Goal: Task Accomplishment & Management: Manage account settings

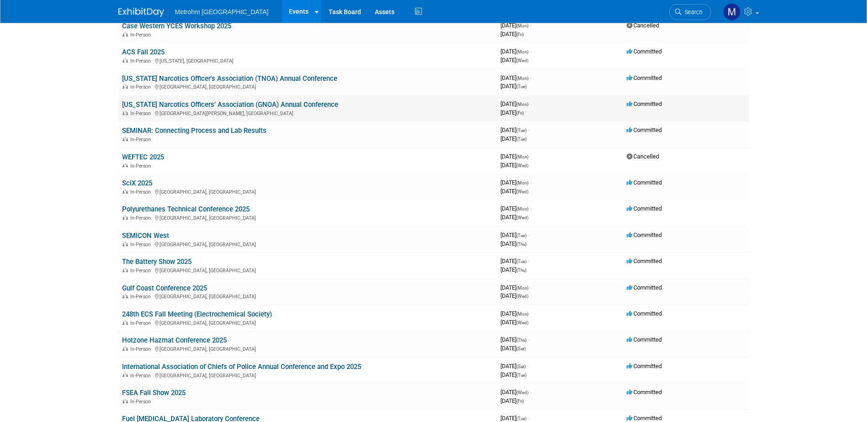
scroll to position [91, 0]
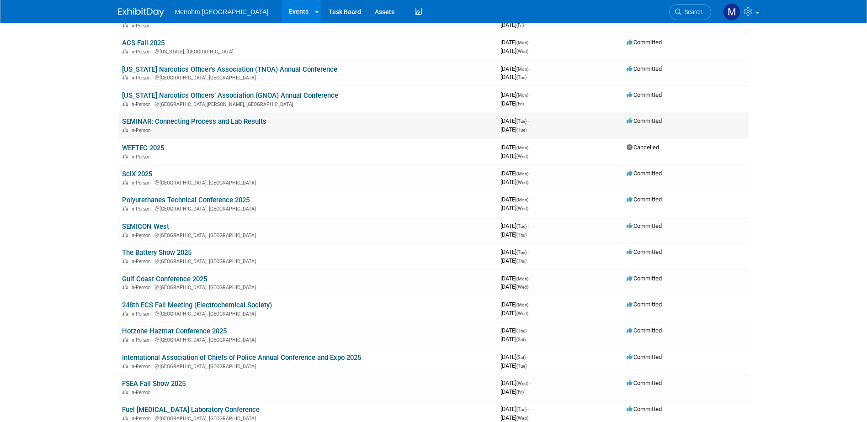
click at [166, 119] on link "SEMINAR: Connecting Process and Lab Results" at bounding box center [194, 121] width 144 height 8
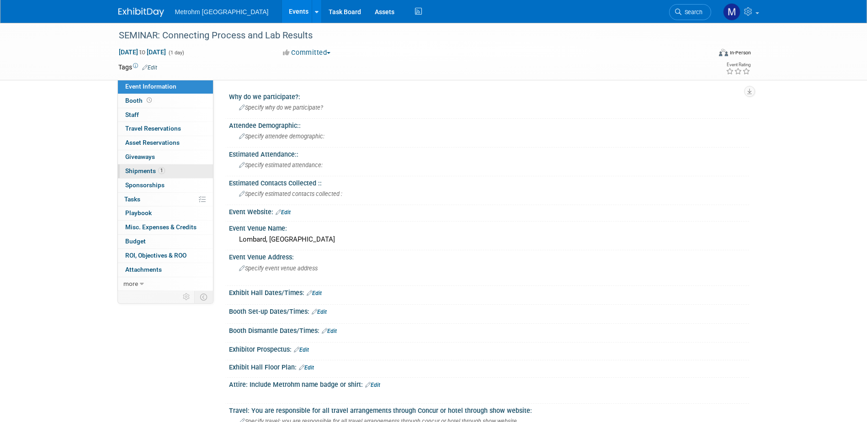
click at [172, 165] on link "1 Shipments 1" at bounding box center [165, 172] width 95 height 14
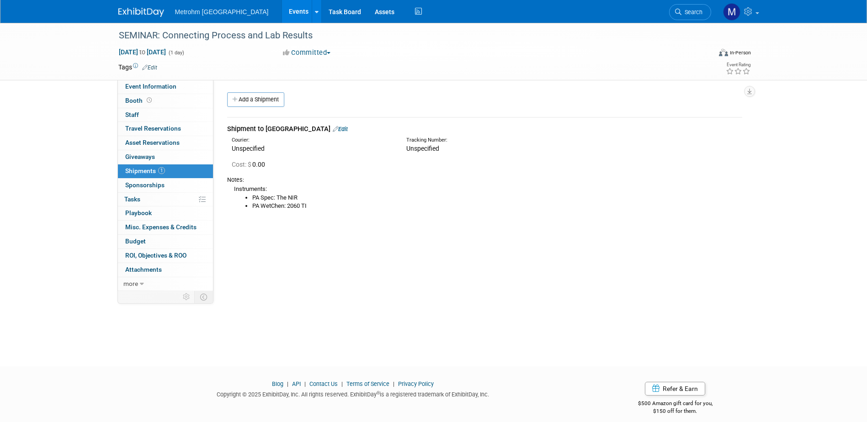
click at [333, 128] on link "Edit" at bounding box center [340, 129] width 15 height 7
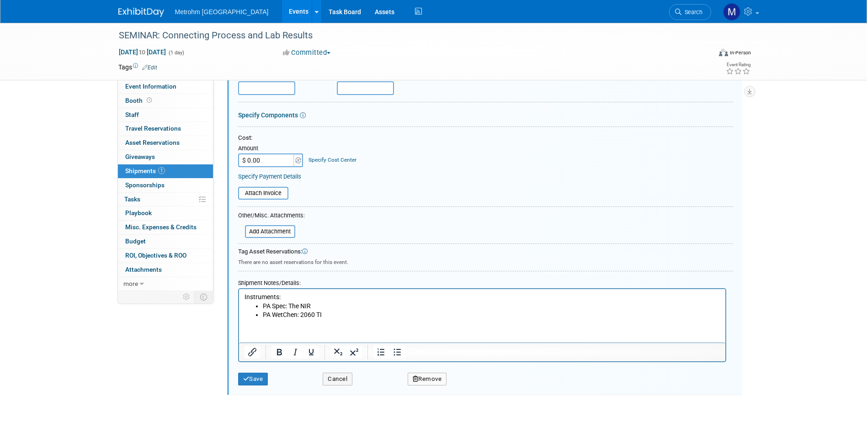
scroll to position [151, 0]
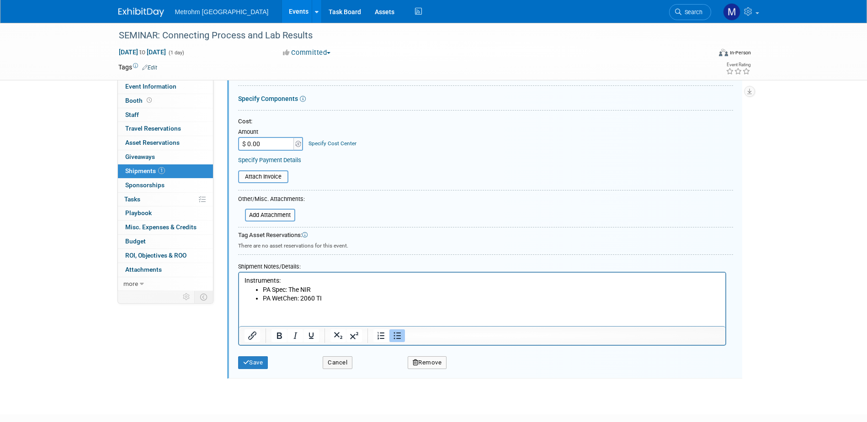
click at [297, 296] on li "PA WetChen: 2060 TI" at bounding box center [491, 298] width 458 height 9
click at [262, 366] on button "Save" at bounding box center [253, 363] width 30 height 13
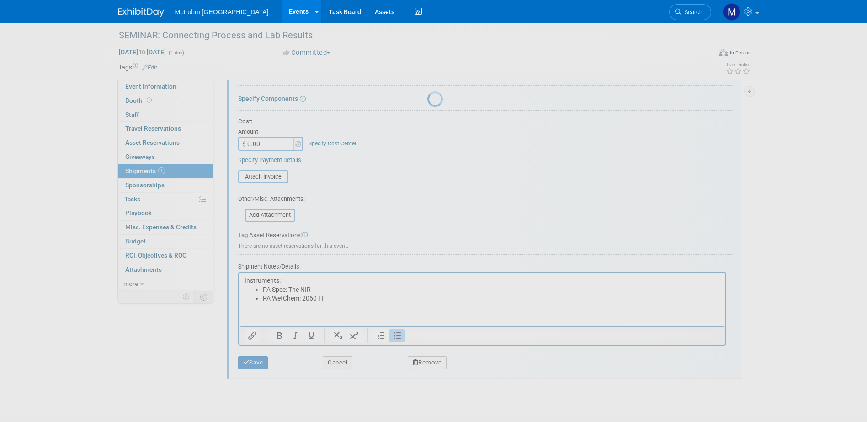
scroll to position [8, 0]
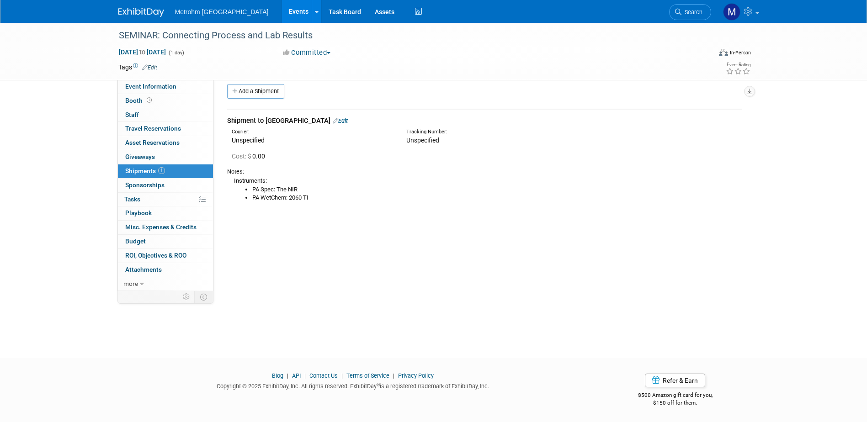
click at [333, 122] on link "Edit" at bounding box center [340, 120] width 15 height 7
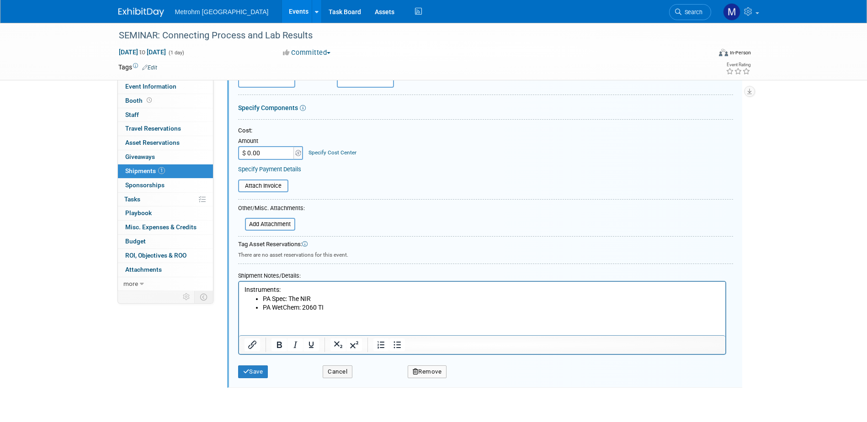
scroll to position [151, 0]
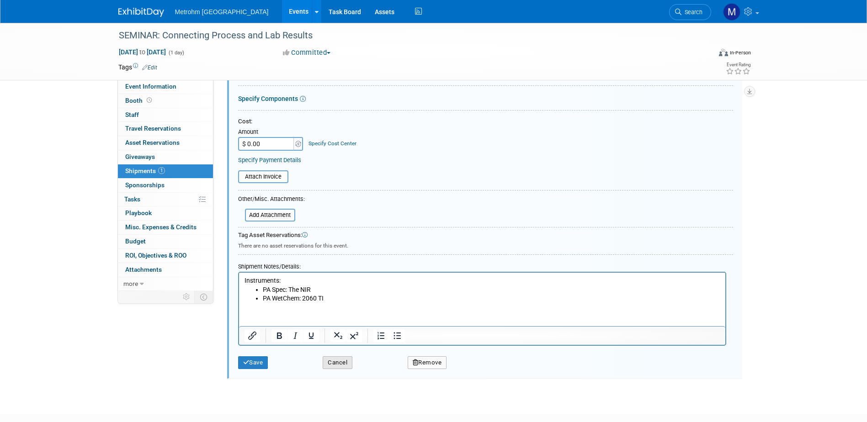
click at [347, 358] on button "Cancel" at bounding box center [338, 363] width 30 height 13
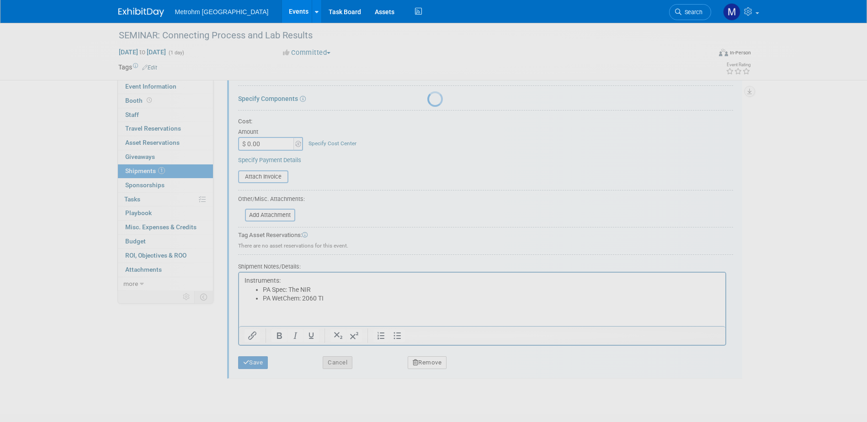
scroll to position [8, 0]
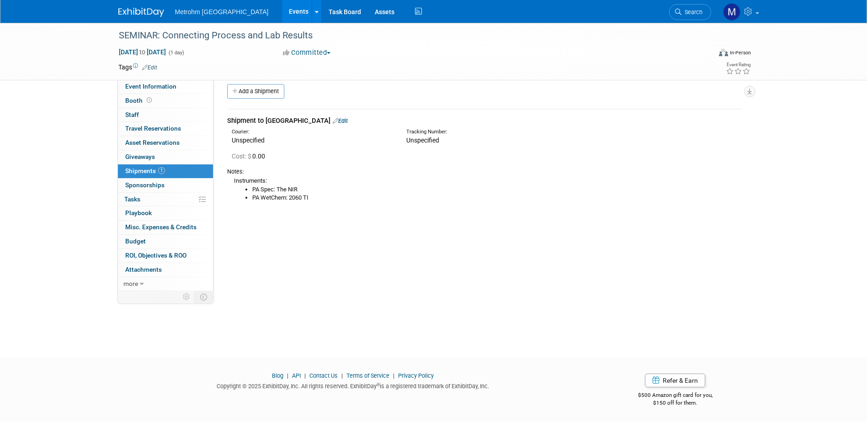
click at [144, 12] on img at bounding box center [141, 12] width 46 height 9
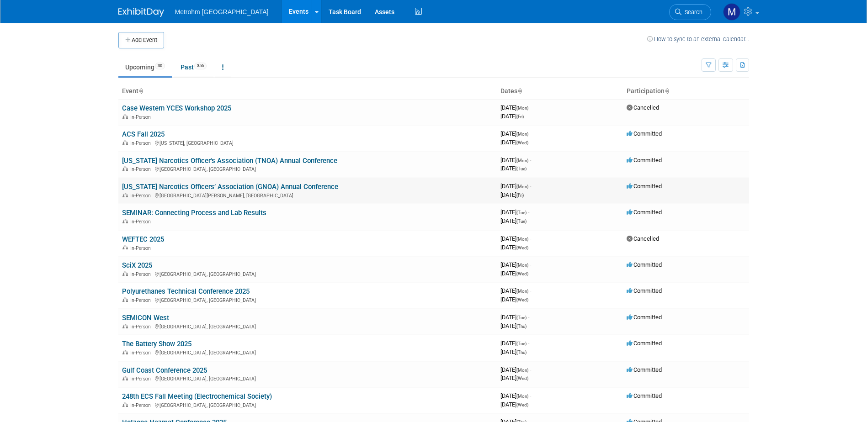
click at [185, 189] on link "[US_STATE] Narcotics Officers’ Association (GNOA) Annual Conference" at bounding box center [230, 187] width 216 height 8
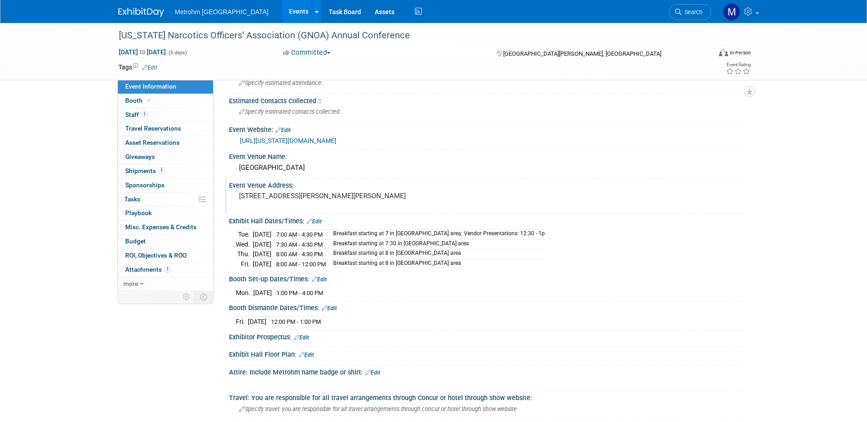
scroll to position [91, 0]
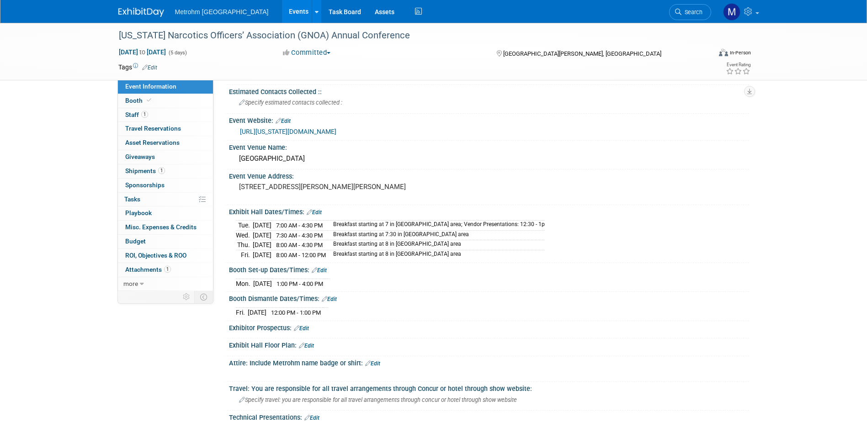
click at [311, 132] on link "https://georgia-narc.com/conference/" at bounding box center [288, 131] width 96 height 7
click at [186, 175] on link "1 Shipments 1" at bounding box center [165, 172] width 95 height 14
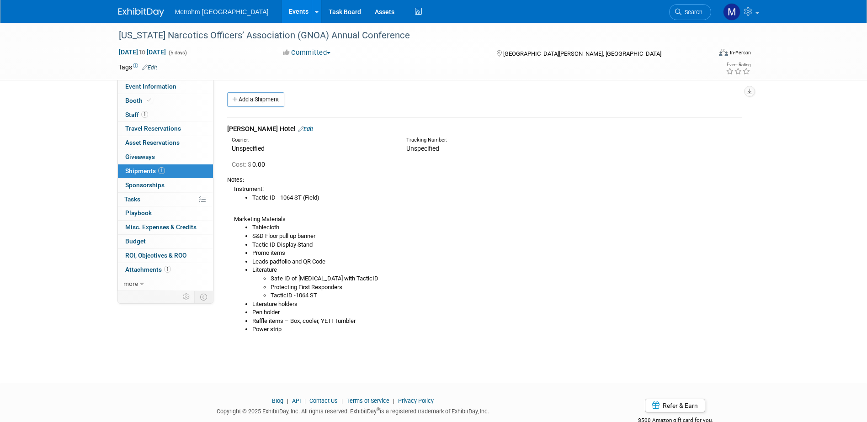
click at [295, 127] on div "Brian Goodyear's Hotel Edit" at bounding box center [484, 129] width 515 height 10
click at [303, 127] on icon at bounding box center [300, 129] width 5 height 6
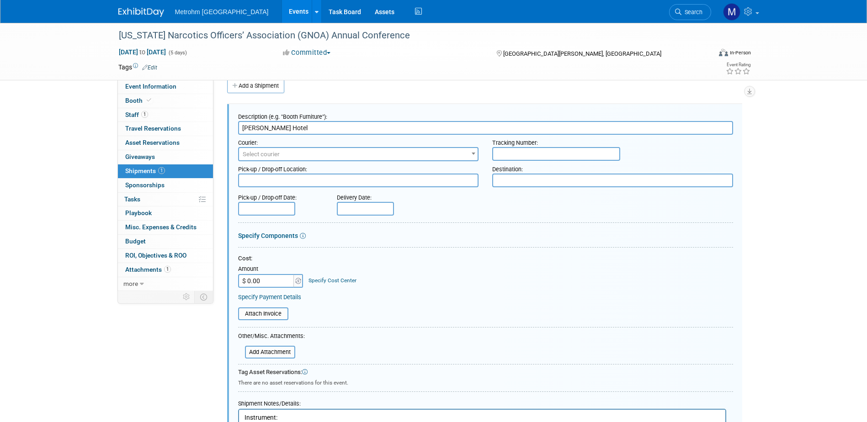
click at [505, 178] on textarea at bounding box center [612, 181] width 241 height 14
paste textarea "Hampton inn St. Simon Island"
click at [525, 178] on textarea "Hampton inn St. Simon Island" at bounding box center [612, 181] width 241 height 14
click at [599, 183] on textarea "Hampton Inn St. Simon Island" at bounding box center [612, 181] width 241 height 14
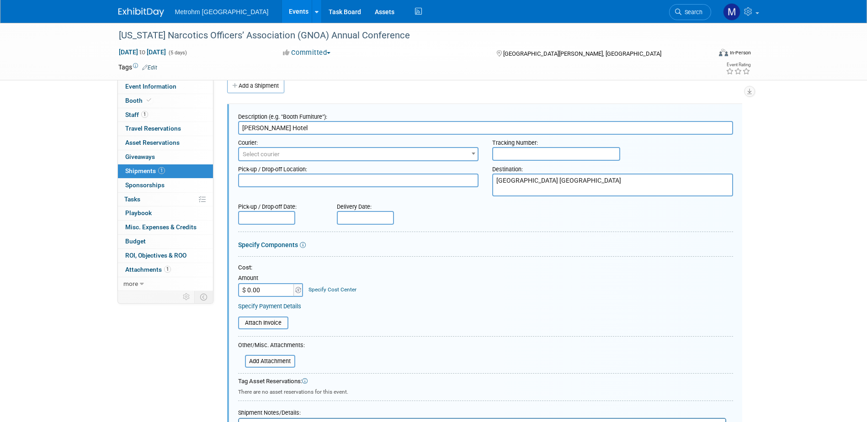
paste textarea "2204 Demere Road, Saint Simons Island, GA 31522"
click at [554, 188] on textarea "Hampton Inn St. Simon Island 2204 Demere Road, Saint Simons Island, GA 31522" at bounding box center [612, 185] width 241 height 23
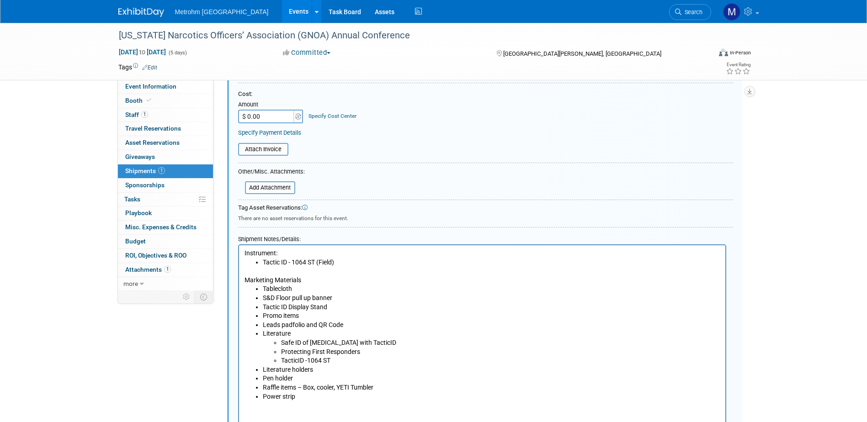
scroll to position [288, 0]
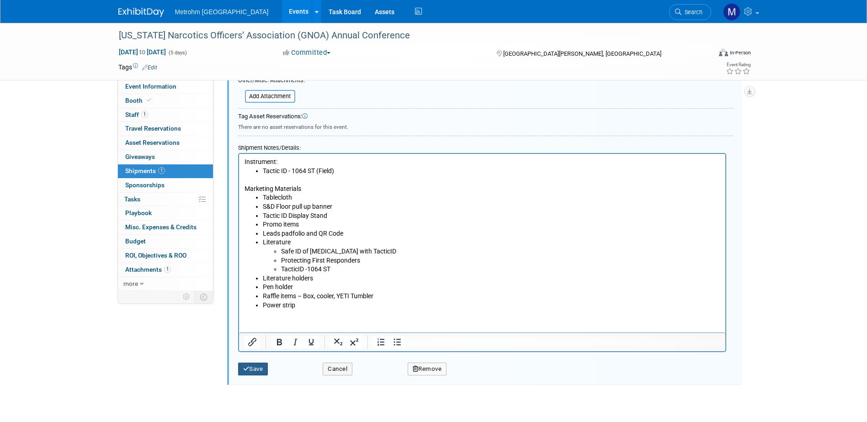
type textarea "Hampton Inn St. Simon Island 2204 Demere Road Saint Simons Island, GA 31522"
click at [261, 372] on button "Save" at bounding box center [253, 369] width 30 height 13
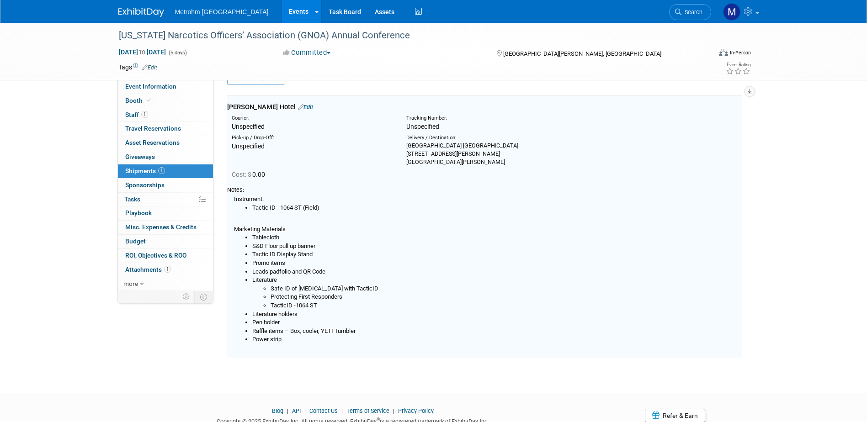
scroll to position [14, 0]
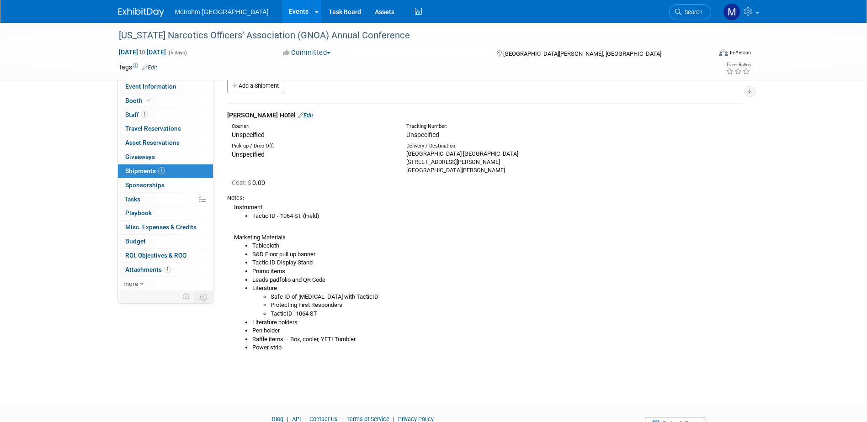
click at [484, 152] on div "Hampton Inn St. Simon Island 2204 Demere Road Saint Simons Island, GA 31522" at bounding box center [486, 162] width 161 height 25
drag, startPoint x: 483, startPoint y: 152, endPoint x: 401, endPoint y: 156, distance: 81.4
click at [401, 156] on div "Delivery / Destination: Hampton Inn St. Simon Island 2204 Demere Road Saint Sim…" at bounding box center [486, 159] width 175 height 32
copy div "Hampton Inn St. Simon Island"
click at [516, 303] on li "Protecting First Responders" at bounding box center [507, 305] width 472 height 9
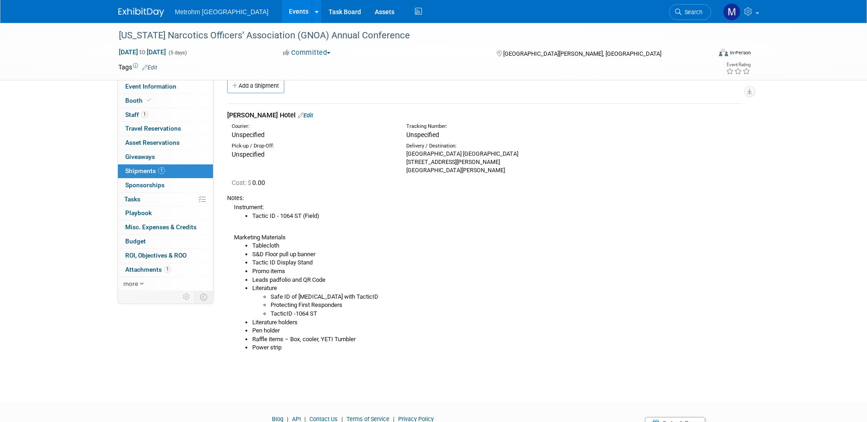
click at [313, 115] on link "Edit" at bounding box center [305, 115] width 15 height 7
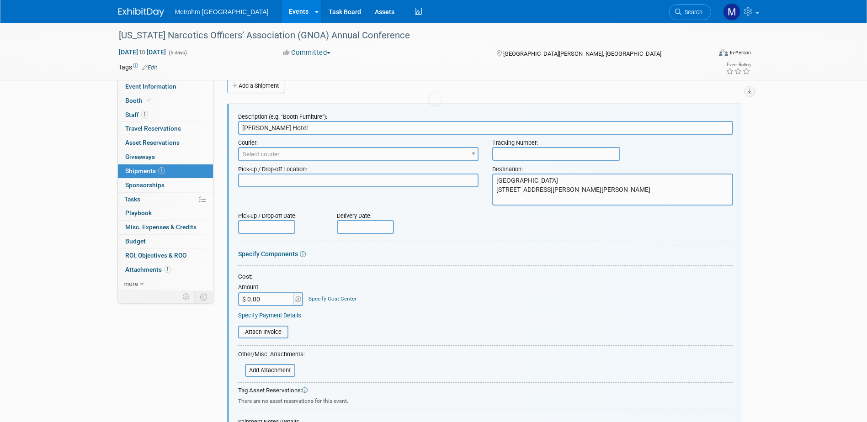
scroll to position [0, 0]
click at [496, 181] on textarea "Hampton Inn St. Simon Island 2204 Demere Road Saint Simons Island, GA 31522" at bounding box center [612, 190] width 241 height 32
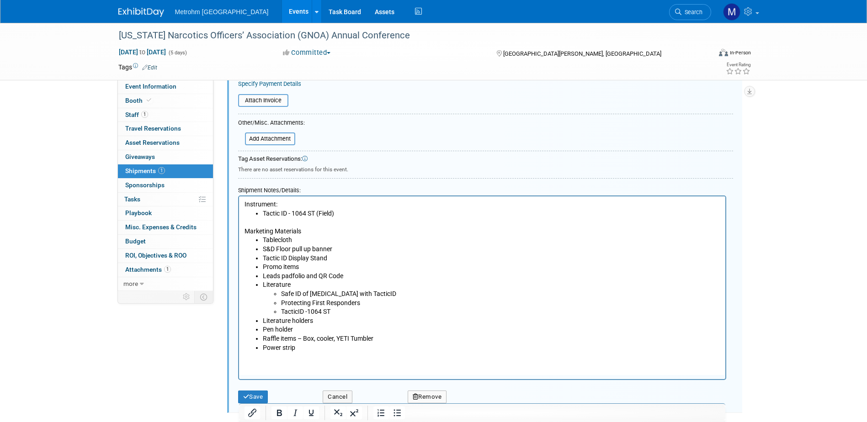
scroll to position [288, 0]
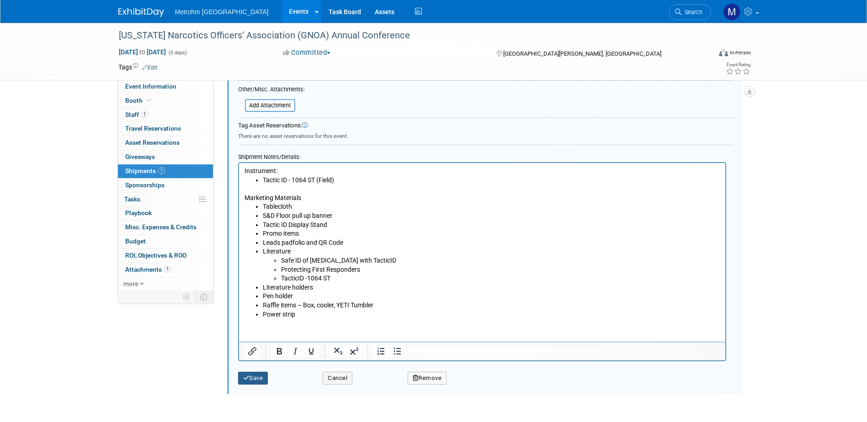
type textarea "Guest - Brian Goodyear Hampton Inn St. Simon Island 2204 Demere Road Saint Simo…"
click at [261, 377] on button "Save" at bounding box center [253, 378] width 30 height 13
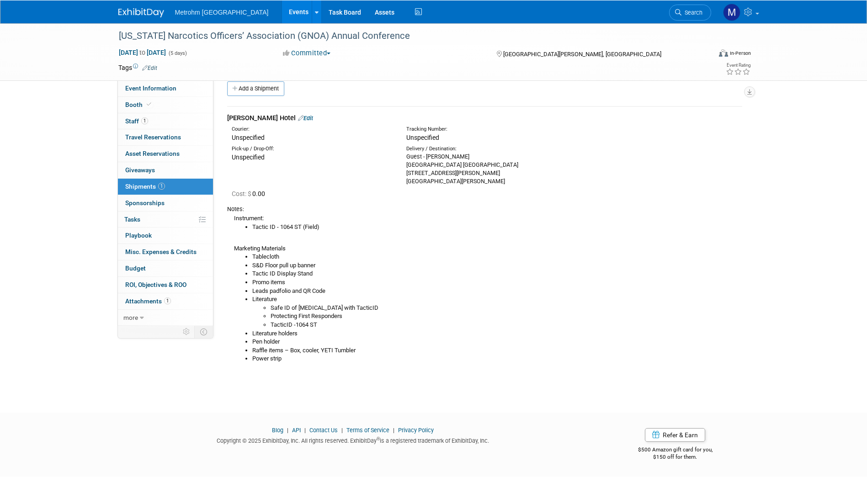
scroll to position [11, 0]
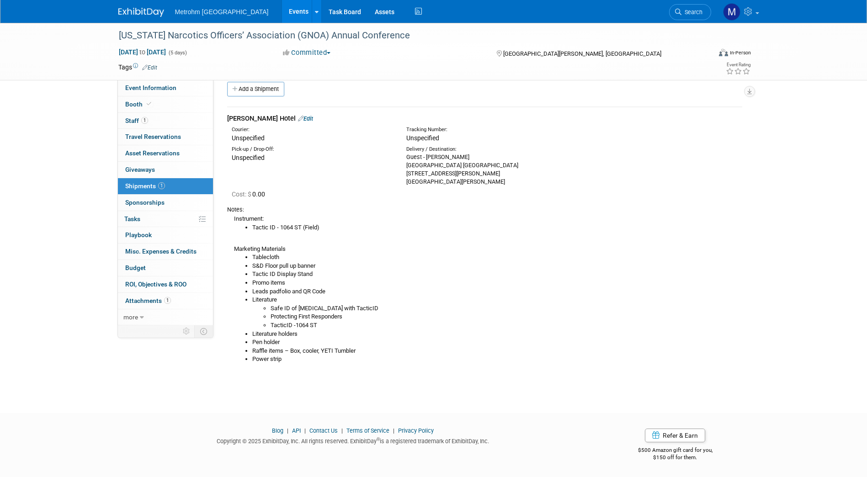
click at [145, 14] on img at bounding box center [141, 12] width 46 height 9
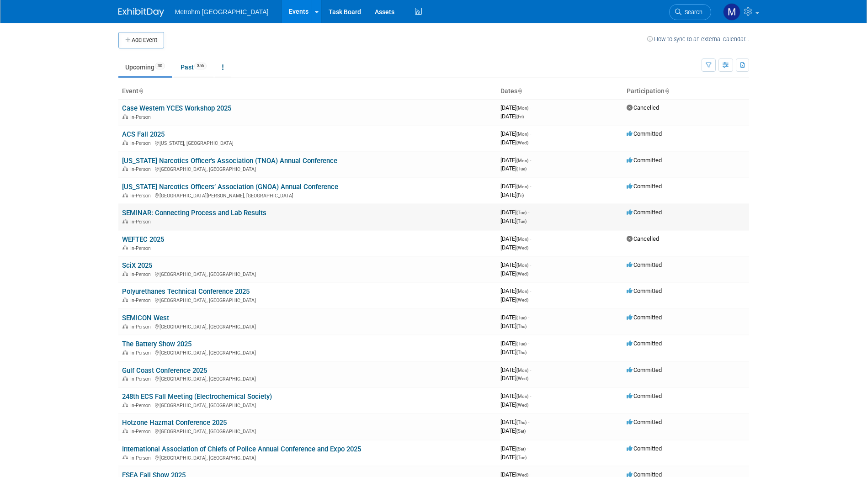
click at [175, 211] on link "SEMINAR: Connecting Process and Lab Results" at bounding box center [194, 213] width 144 height 8
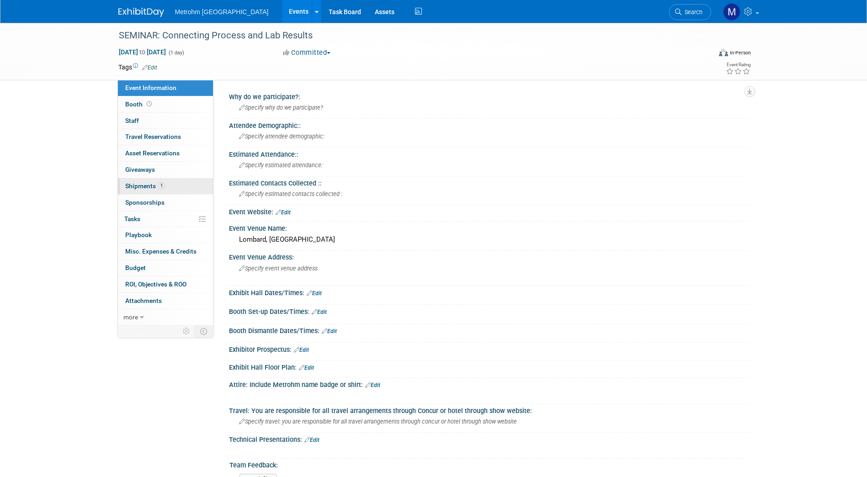
click at [148, 186] on span "Shipments 1" at bounding box center [145, 185] width 40 height 7
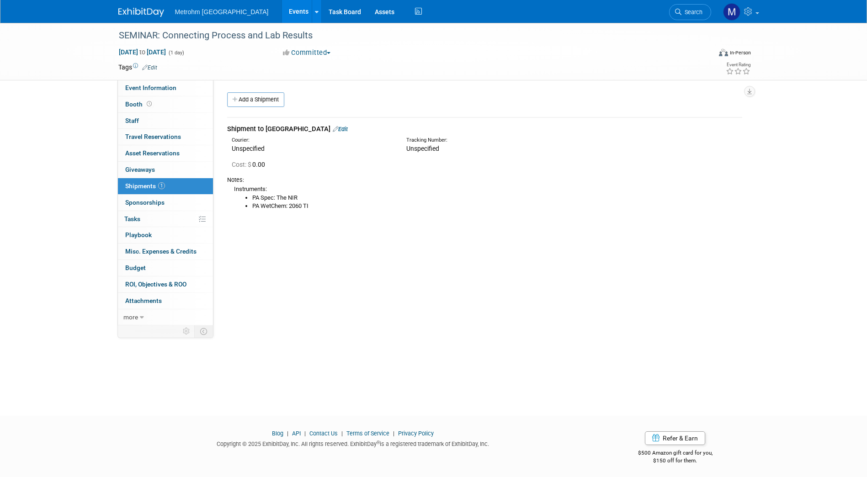
click at [333, 128] on link "Edit" at bounding box center [340, 129] width 15 height 7
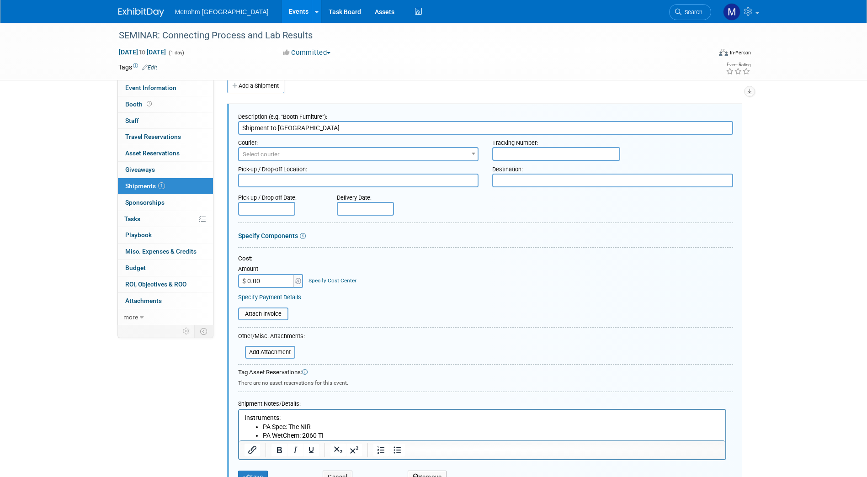
click at [244, 419] on p "Instruments:" at bounding box center [482, 418] width 476 height 9
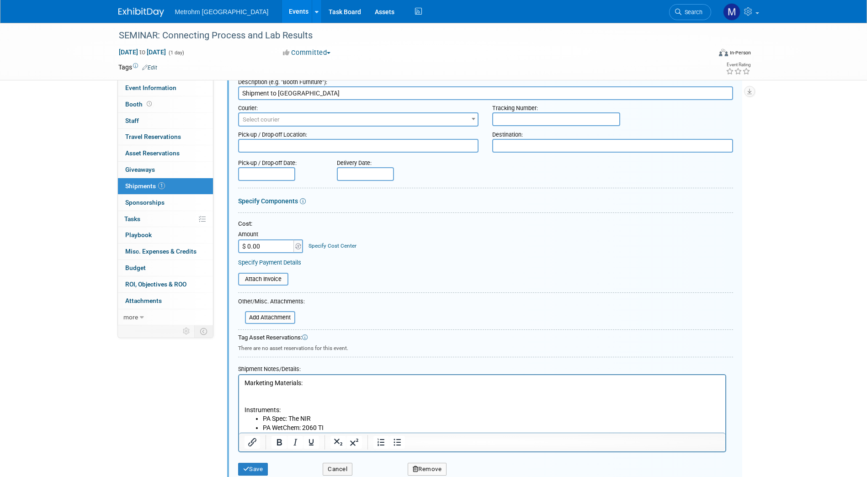
scroll to position [49, 0]
click at [392, 443] on icon "Bullet list" at bounding box center [397, 442] width 11 height 11
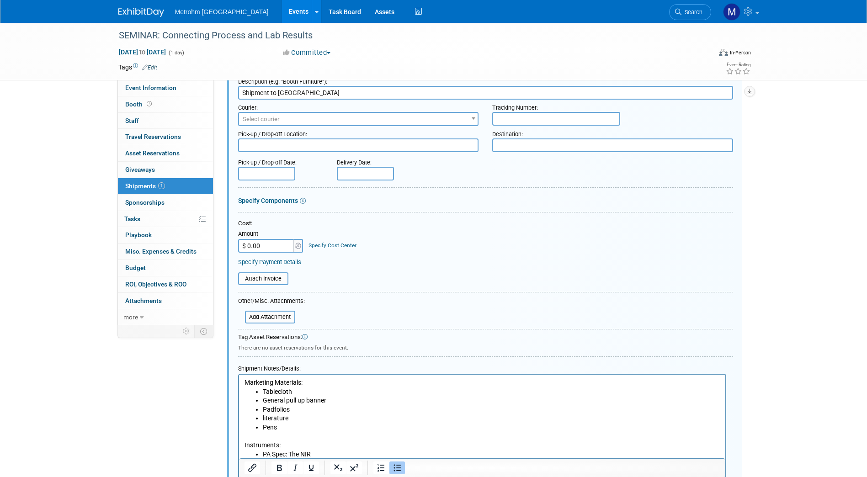
click at [264, 418] on li "literature" at bounding box center [491, 418] width 458 height 9
click at [307, 427] on li "Pens" at bounding box center [491, 427] width 458 height 9
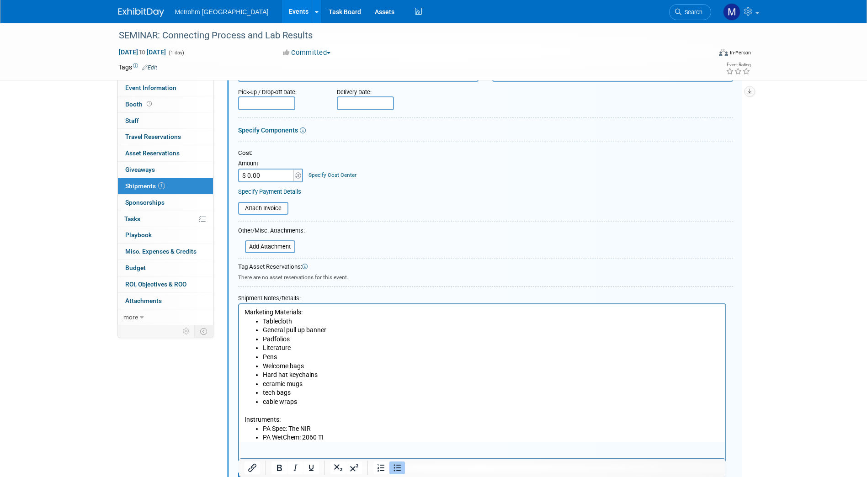
scroll to position [123, 0]
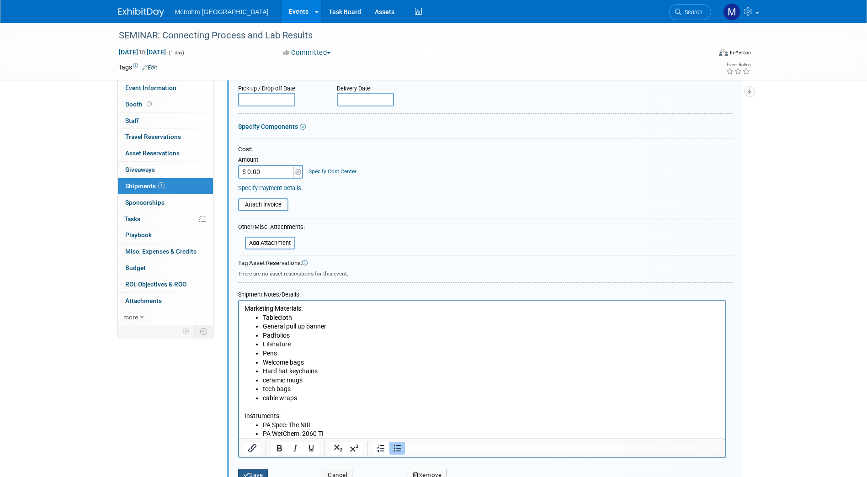
click at [249, 473] on button "Save" at bounding box center [253, 475] width 30 height 13
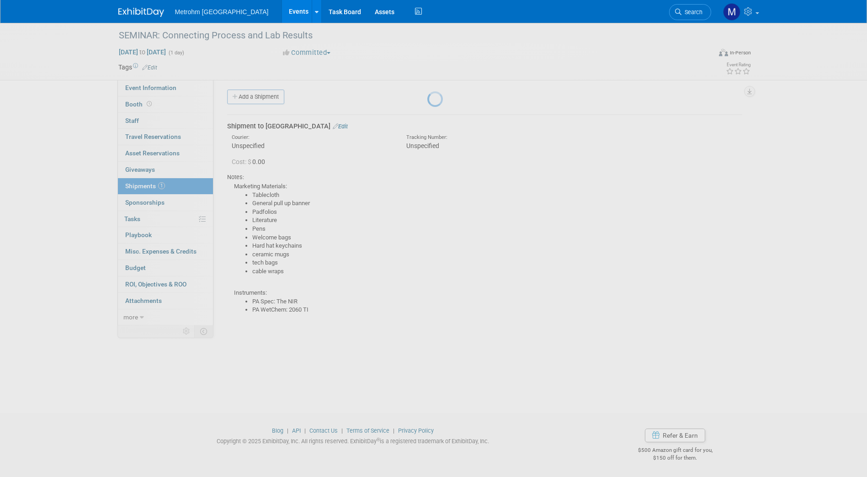
scroll to position [3, 0]
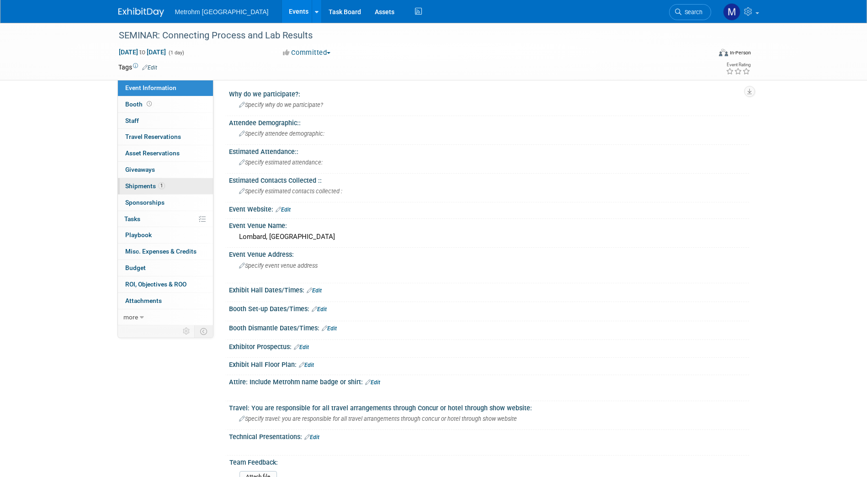
click at [154, 181] on link "1 Shipments 1" at bounding box center [165, 186] width 95 height 16
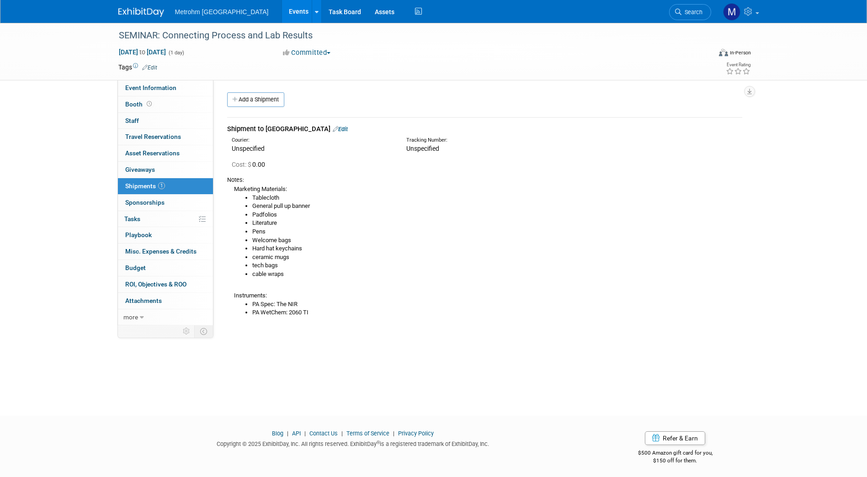
click at [333, 128] on link "Edit" at bounding box center [340, 129] width 15 height 7
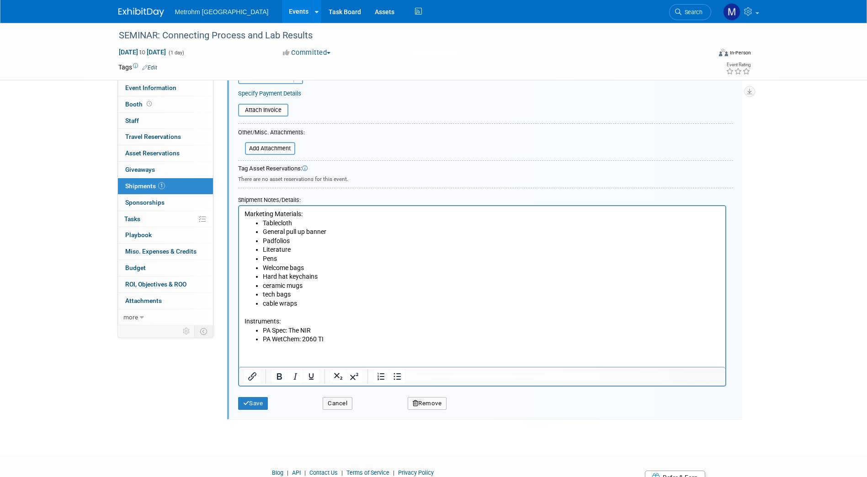
scroll to position [219, 0]
click at [296, 316] on p "Instruments:" at bounding box center [482, 316] width 476 height 18
click at [297, 303] on li "cable wraps" at bounding box center [491, 302] width 458 height 9
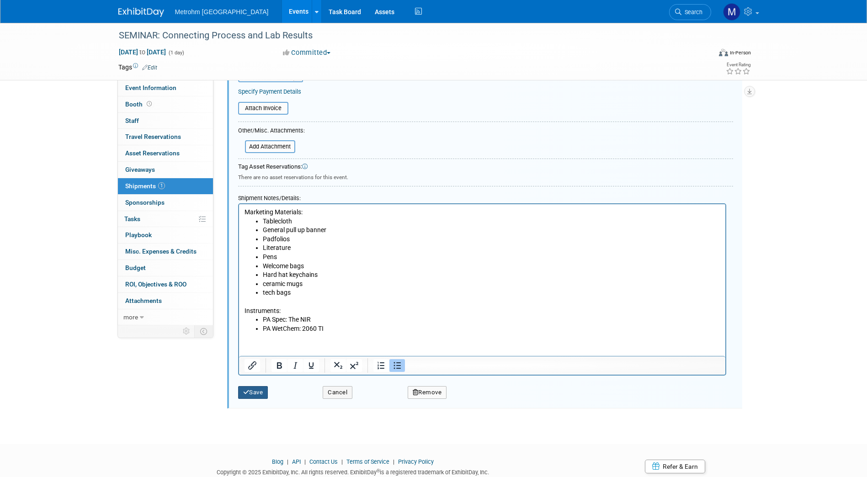
click at [260, 388] on button "Save" at bounding box center [253, 392] width 30 height 13
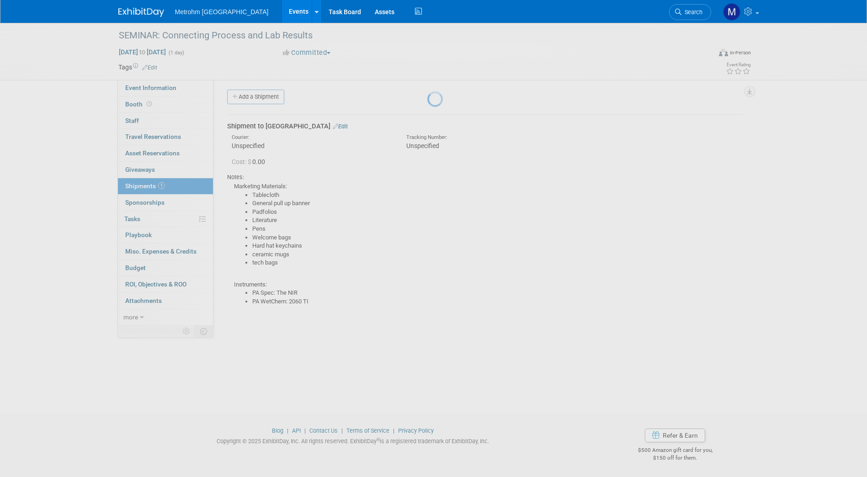
scroll to position [3, 0]
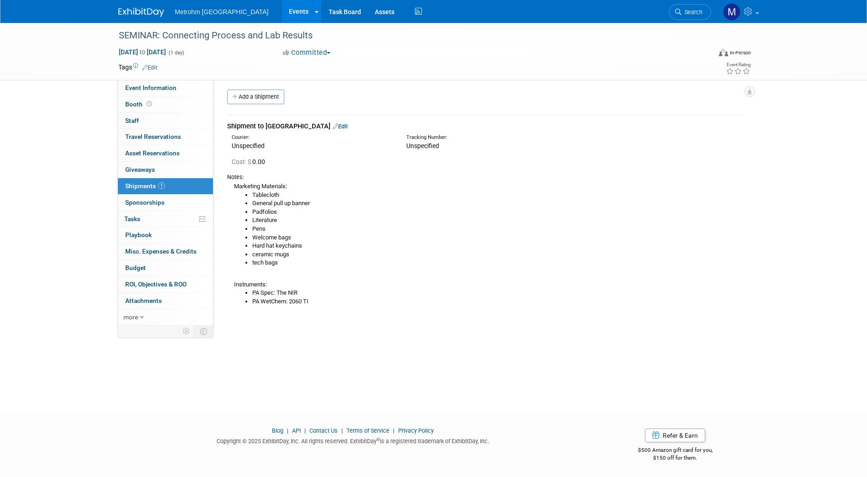
click at [333, 124] on link "Edit" at bounding box center [340, 126] width 15 height 7
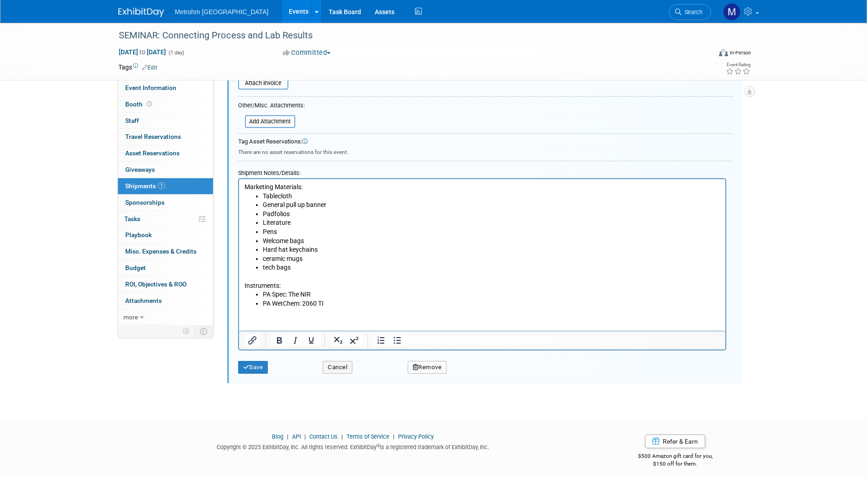
scroll to position [250, 0]
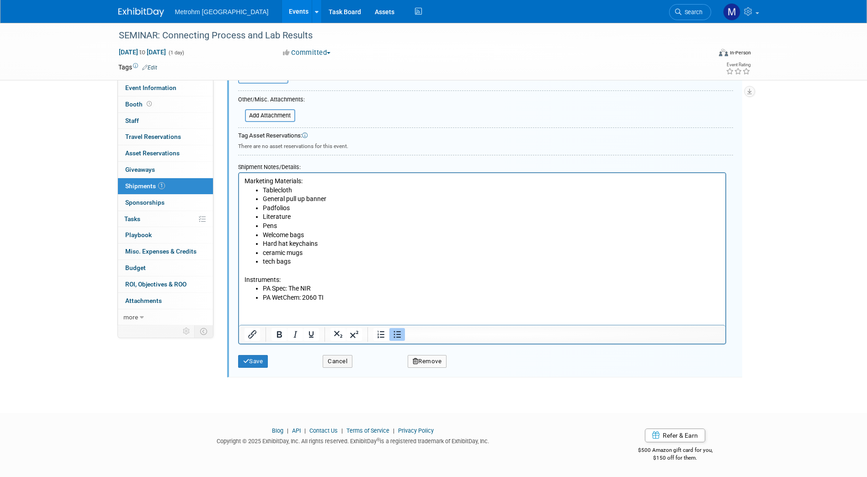
click at [293, 258] on li "tech bags" at bounding box center [491, 261] width 458 height 9
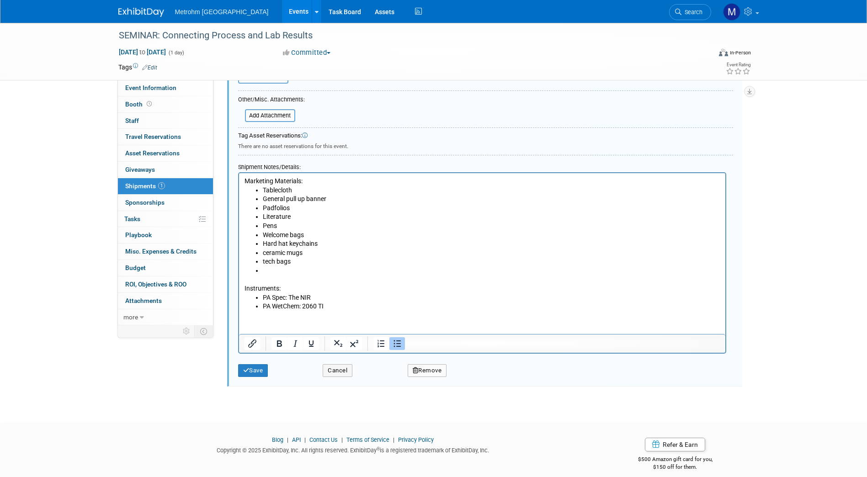
click at [303, 235] on li "Welcome bags" at bounding box center [491, 235] width 458 height 9
click at [299, 278] on p "Instruments:" at bounding box center [482, 285] width 476 height 18
click at [292, 267] on li "Rich Text Area. Press ALT-0 for help." at bounding box center [491, 270] width 458 height 9
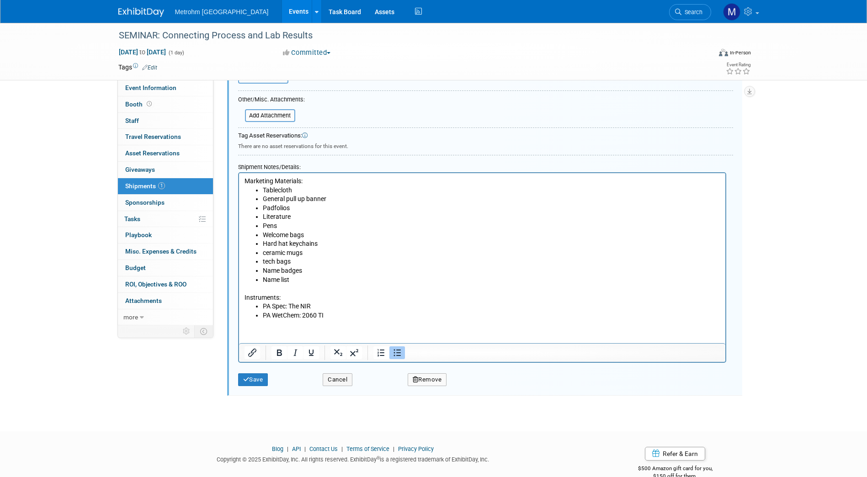
click at [312, 268] on li "Name badges" at bounding box center [491, 270] width 458 height 9
drag, startPoint x: 374, startPoint y: 273, endPoint x: 303, endPoint y: 275, distance: 71.3
click at [303, 275] on li "Name badges (sending with Kraig)" at bounding box center [491, 270] width 458 height 9
copy li "(sending with Kraig)"
click at [296, 279] on li "Name list" at bounding box center [491, 280] width 458 height 9
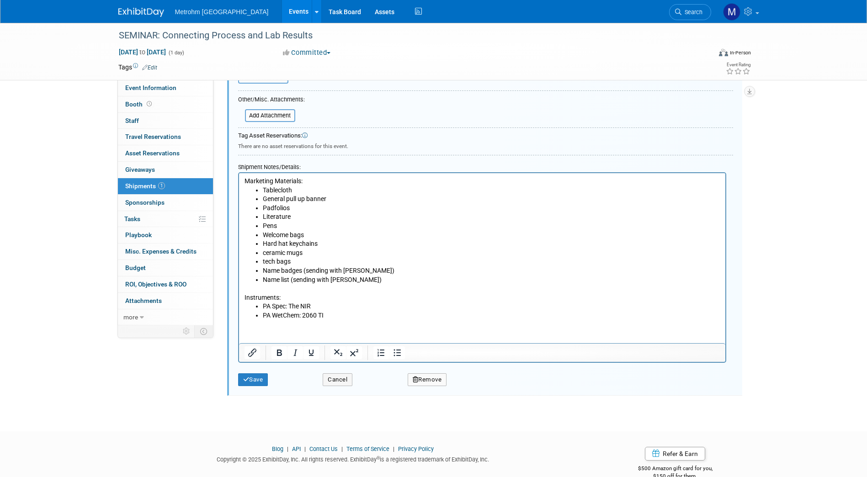
click at [362, 285] on p "Instruments:" at bounding box center [482, 293] width 476 height 18
click at [359, 281] on li "Name list (sending with Kraig)" at bounding box center [491, 280] width 458 height 9
click at [295, 219] on li "Literature" at bounding box center [491, 217] width 458 height 9
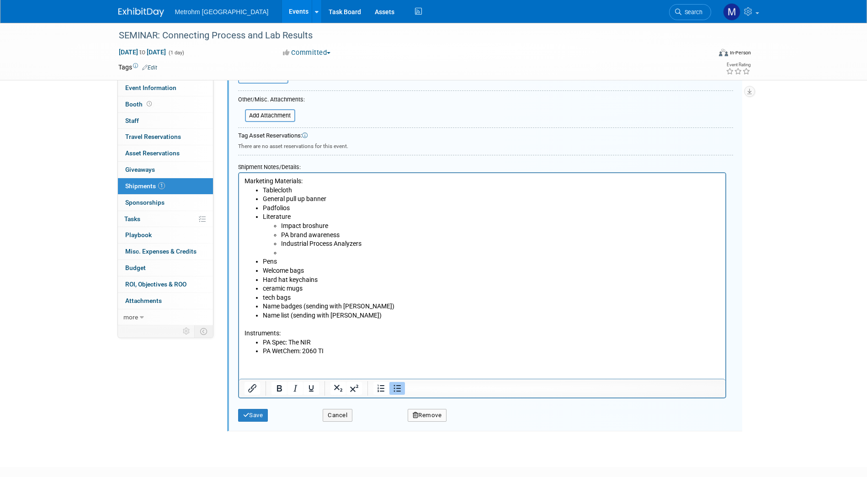
click at [370, 243] on li "Industrial Process Analyzers" at bounding box center [500, 244] width 439 height 9
click at [301, 253] on li "Rich Text Area. Press ALT-0 for help." at bounding box center [500, 253] width 439 height 9
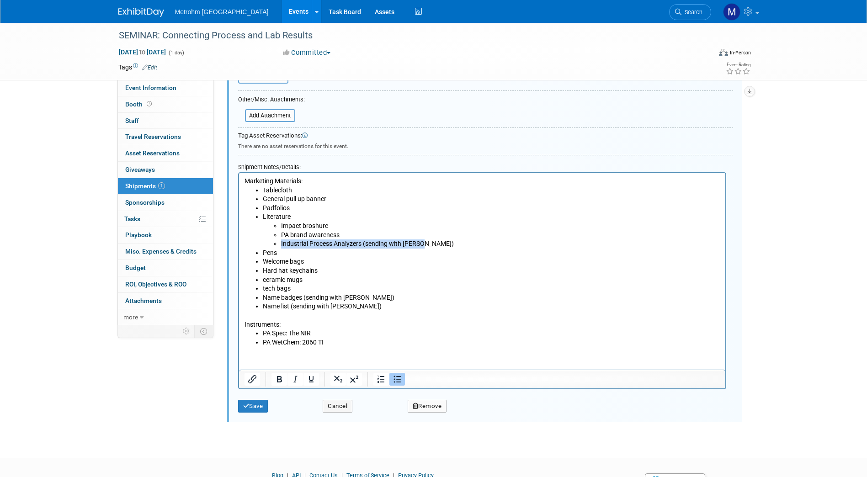
drag, startPoint x: 438, startPoint y: 244, endPoint x: 277, endPoint y: 245, distance: 161.4
click at [277, 245] on ul "Impact broshure PA brand awareness Industrial Process Analyzers (sending with K…" at bounding box center [491, 235] width 458 height 27
click at [277, 383] on icon "Bold" at bounding box center [279, 379] width 11 height 11
drag, startPoint x: 352, startPoint y: 307, endPoint x: 262, endPoint y: 296, distance: 90.7
click at [262, 296] on ul "Tablecloth General pull up banner Padfolios Literature Impact broshure PA brand…" at bounding box center [482, 248] width 476 height 125
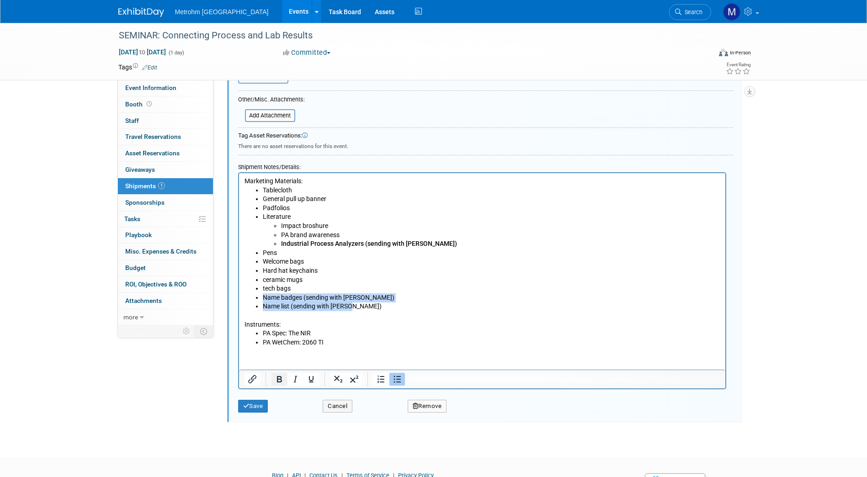
click at [277, 380] on icon "Bold" at bounding box center [279, 379] width 11 height 11
click at [362, 314] on p "Instruments:" at bounding box center [482, 320] width 476 height 18
click at [265, 289] on li "tech bags" at bounding box center [491, 288] width 458 height 9
click at [267, 281] on li "ceramic mugs" at bounding box center [491, 280] width 458 height 9
click at [264, 279] on li "ceramic mugs" at bounding box center [491, 280] width 458 height 9
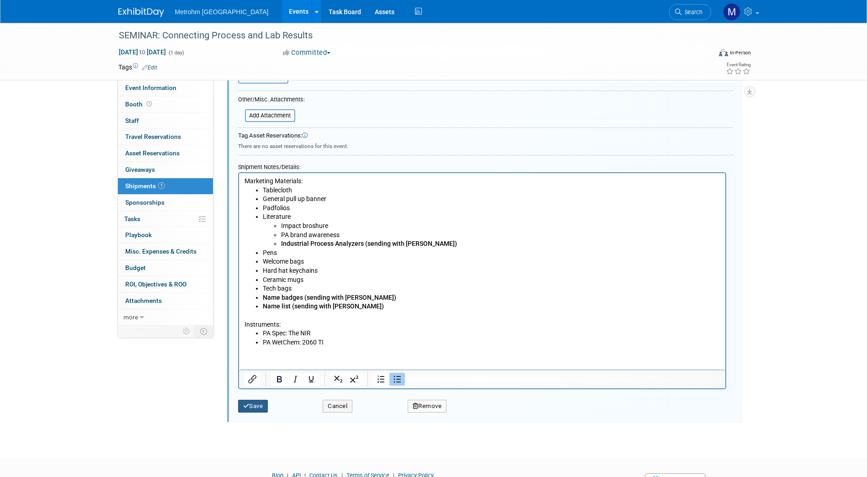
click at [260, 404] on button "Save" at bounding box center [253, 406] width 30 height 13
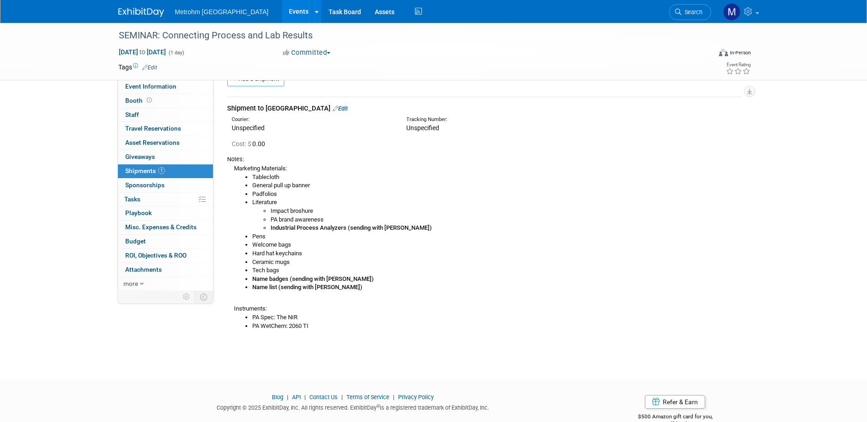
scroll to position [0, 0]
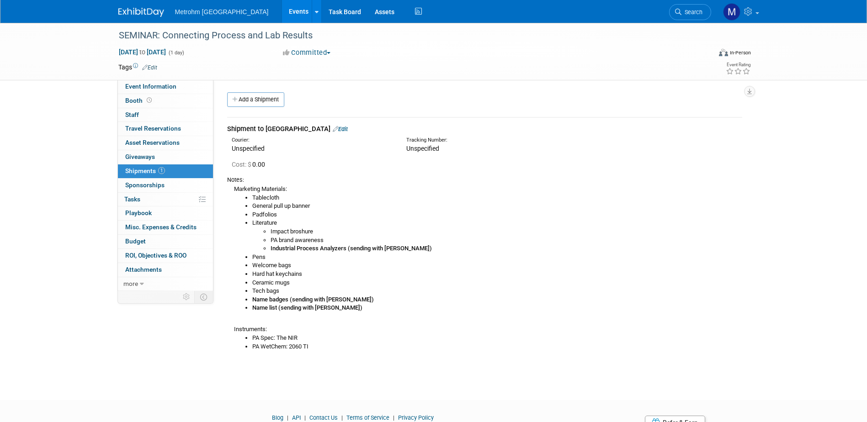
click at [139, 5] on link at bounding box center [146, 7] width 57 height 7
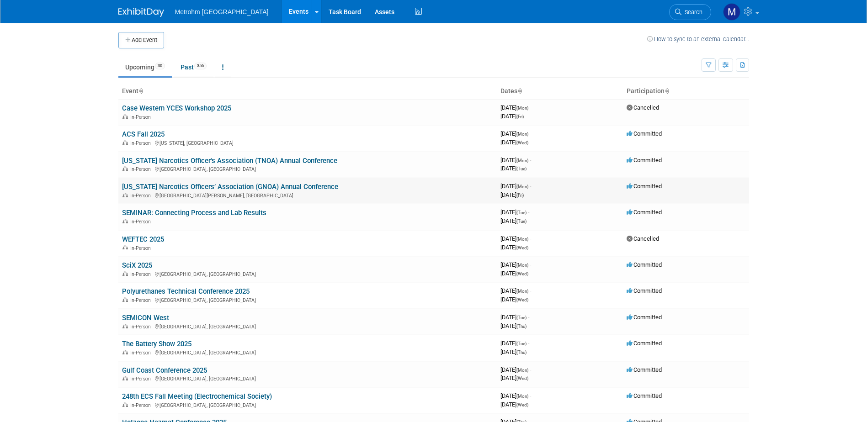
click at [164, 185] on link "[US_STATE] Narcotics Officers’ Association (GNOA) Annual Conference" at bounding box center [230, 187] width 216 height 8
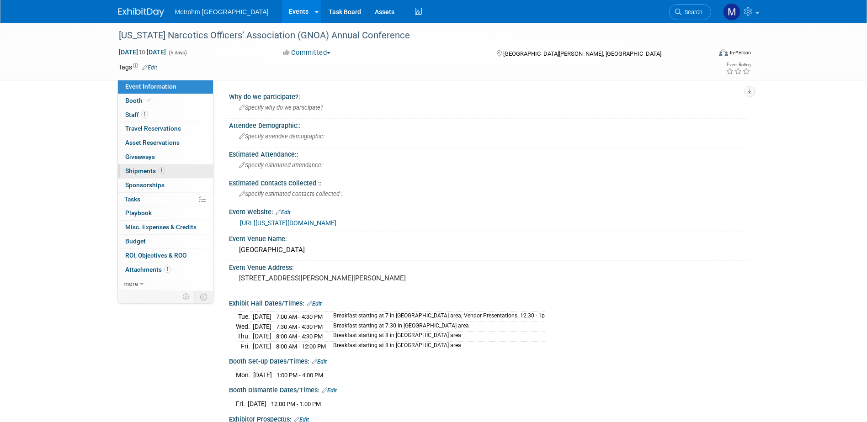
click at [158, 170] on span "1" at bounding box center [161, 170] width 7 height 7
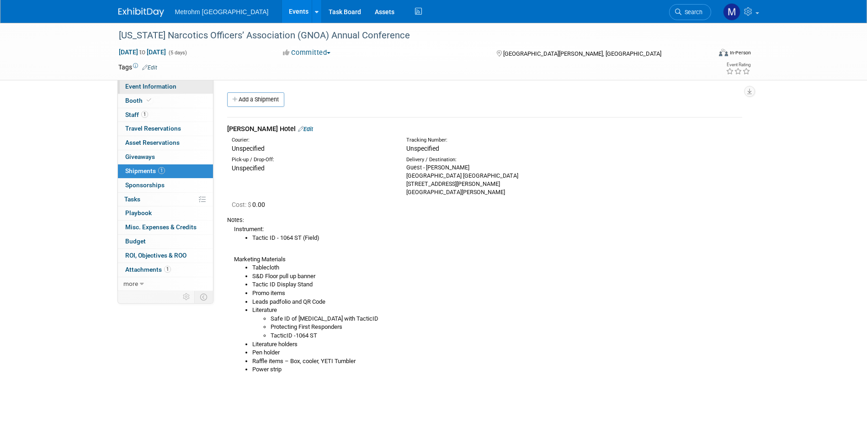
click at [143, 90] on link "Event Information" at bounding box center [165, 87] width 95 height 14
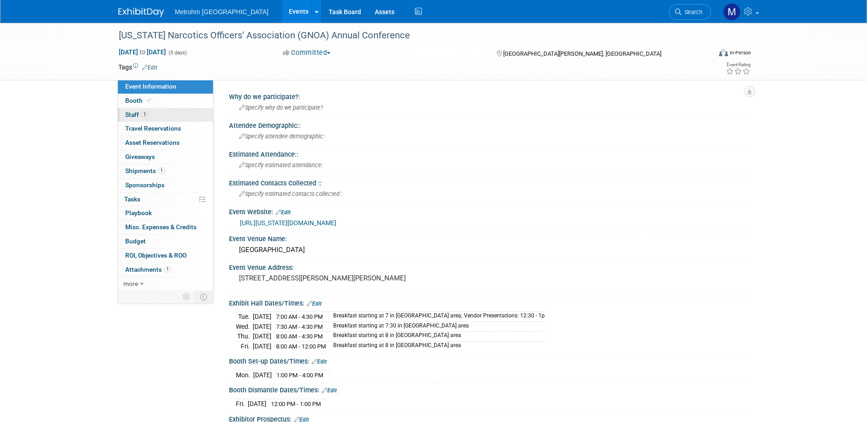
click at [196, 113] on link "1 Staff 1" at bounding box center [165, 115] width 95 height 14
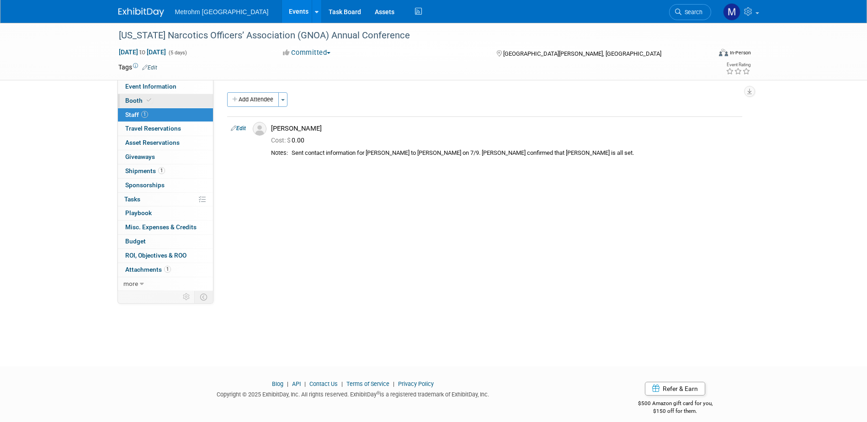
click at [193, 101] on link "Booth" at bounding box center [165, 101] width 95 height 14
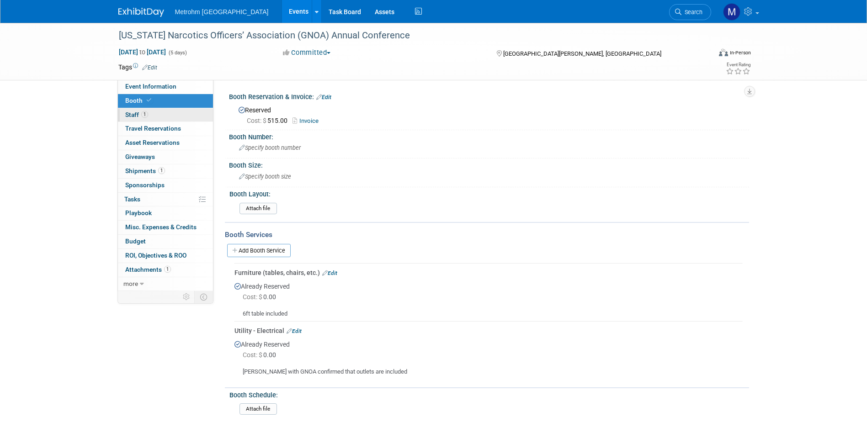
click at [186, 116] on link "1 Staff 1" at bounding box center [165, 115] width 95 height 14
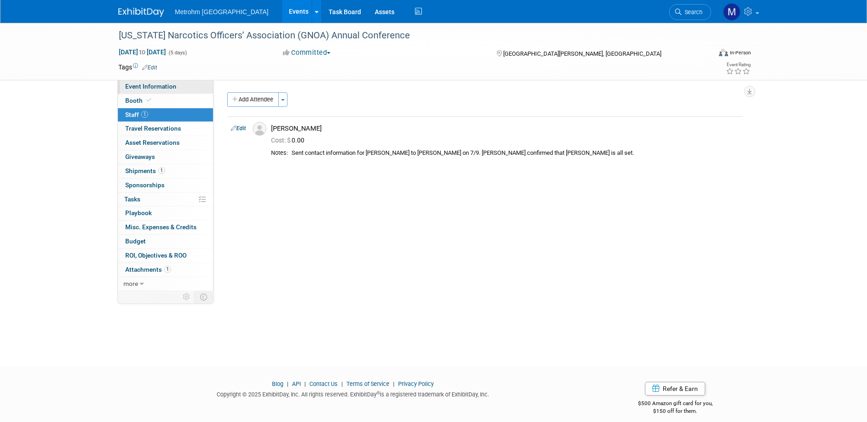
click at [184, 89] on link "Event Information" at bounding box center [165, 87] width 95 height 14
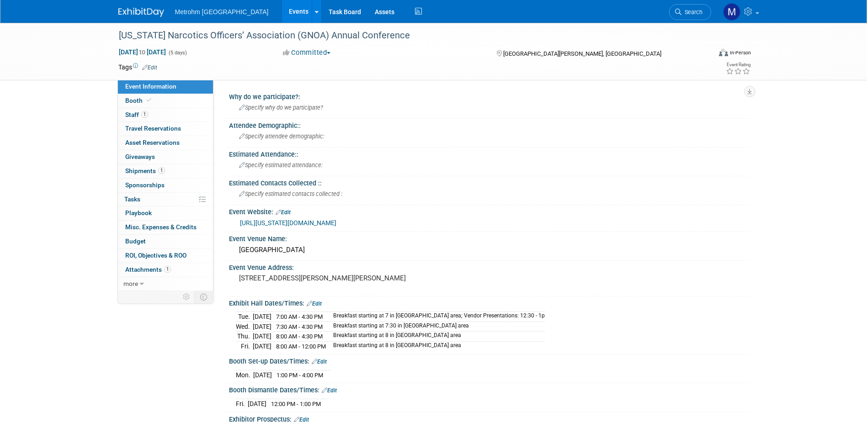
click at [330, 224] on link "https://georgia-narc.com/conference/" at bounding box center [288, 222] width 96 height 7
click at [137, 11] on img at bounding box center [141, 12] width 46 height 9
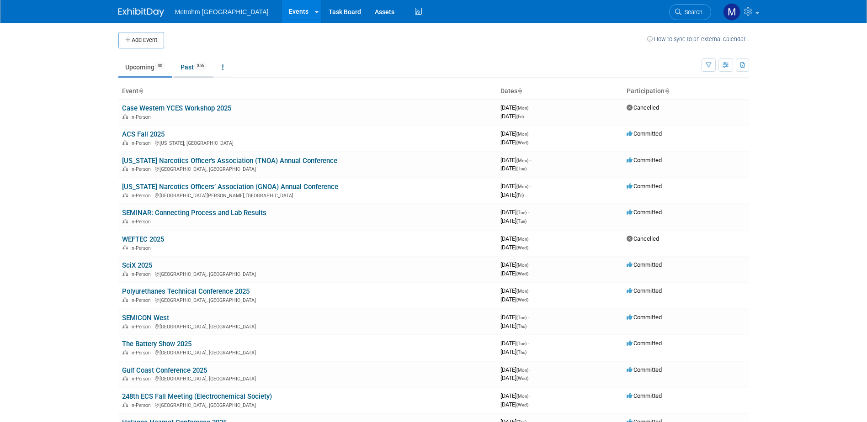
click at [202, 70] on link "Past 356" at bounding box center [194, 67] width 40 height 17
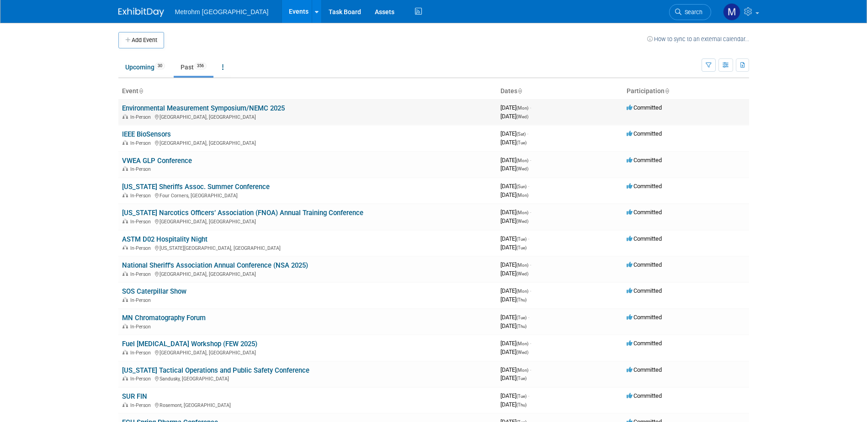
click at [153, 111] on link "Environmental Measurement Symposium/NEMC 2025" at bounding box center [203, 108] width 163 height 8
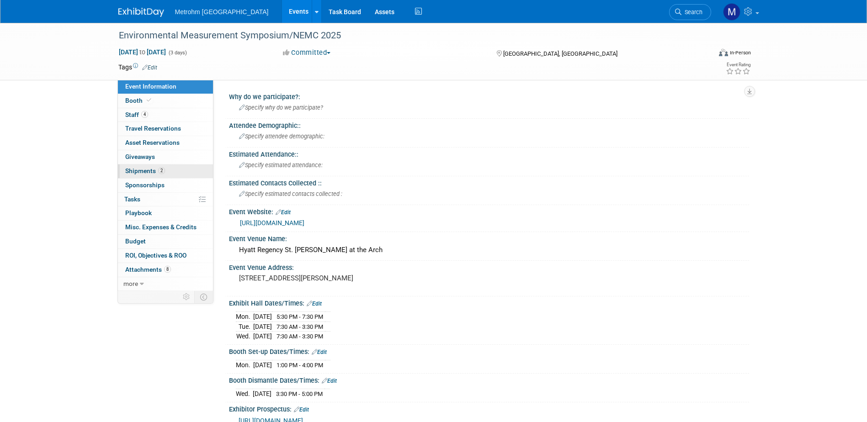
click at [136, 170] on span "Shipments 2" at bounding box center [145, 170] width 40 height 7
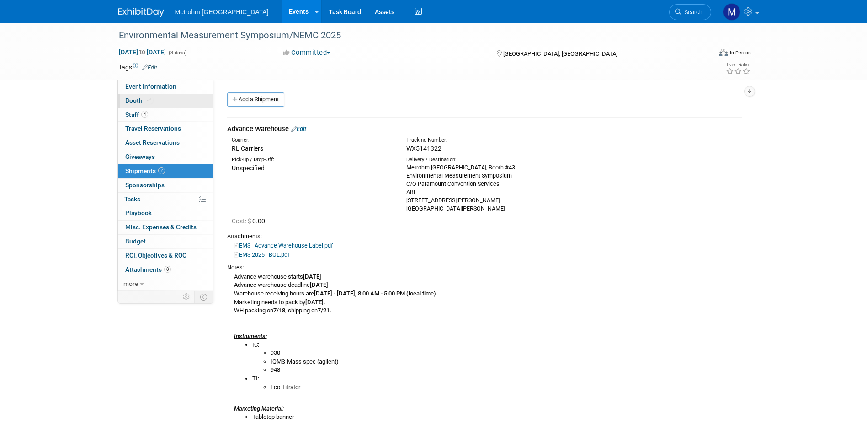
click at [146, 96] on link "Booth" at bounding box center [165, 101] width 95 height 14
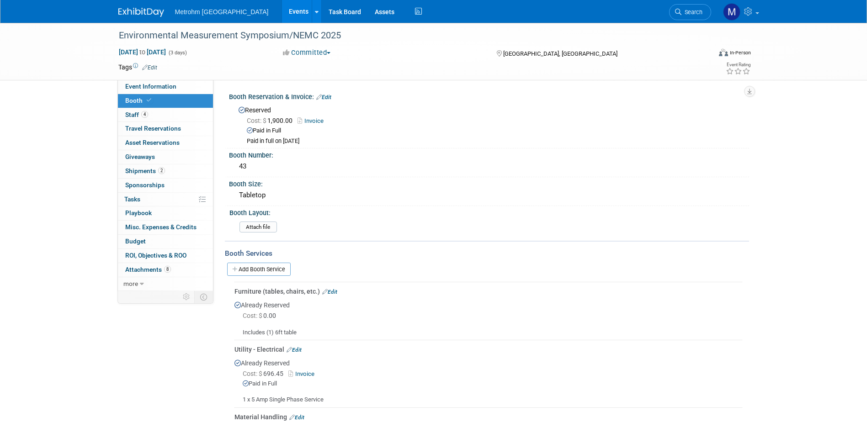
scroll to position [183, 0]
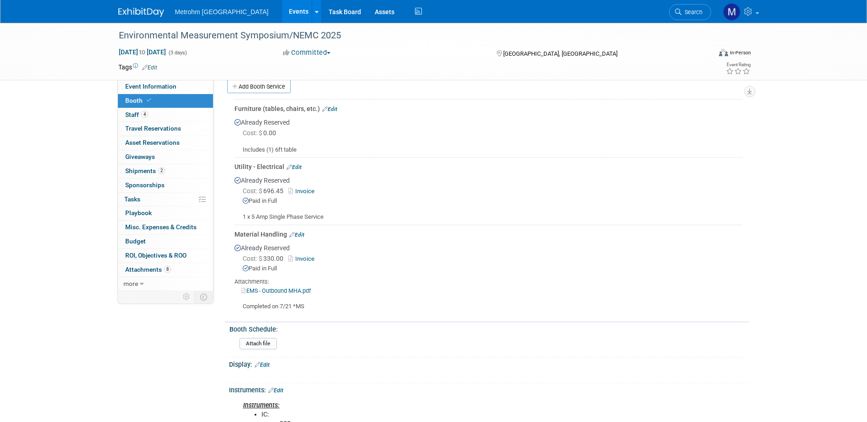
click at [283, 290] on link "EMS - Outbound MHA.pdf" at bounding box center [275, 290] width 69 height 7
click at [305, 260] on link "Invoice" at bounding box center [303, 259] width 30 height 7
click at [156, 12] on img at bounding box center [141, 12] width 46 height 9
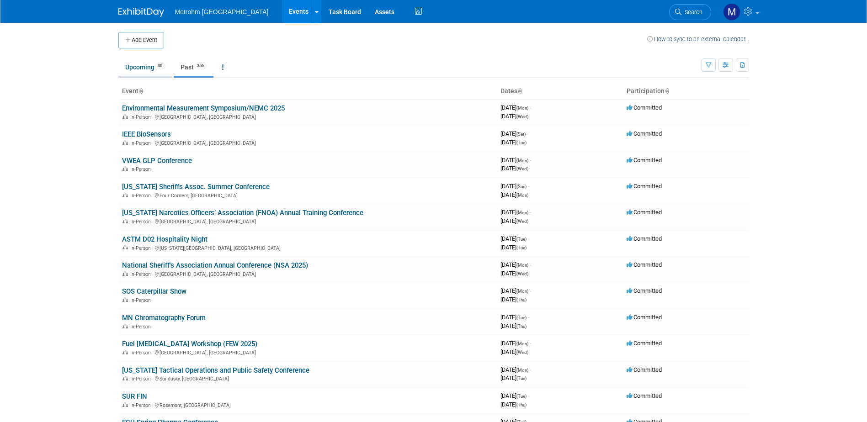
click at [128, 68] on link "Upcoming 30" at bounding box center [144, 67] width 53 height 17
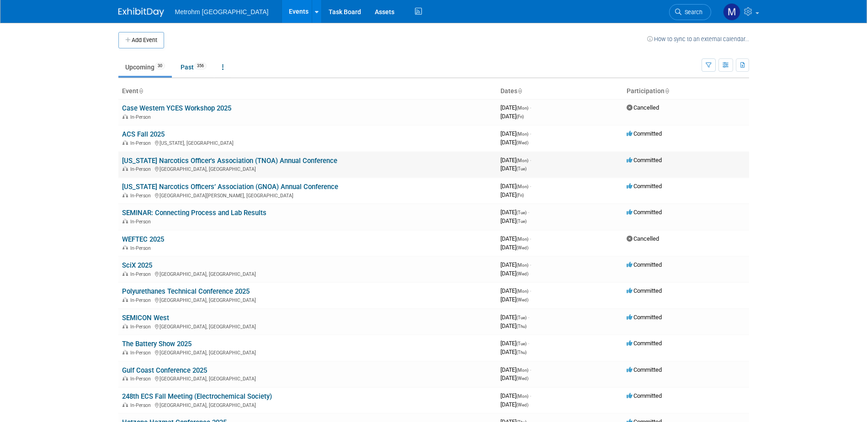
click at [234, 158] on link "[US_STATE] Narcotics Officer's Association (TNOA) Annual Conference" at bounding box center [229, 161] width 215 height 8
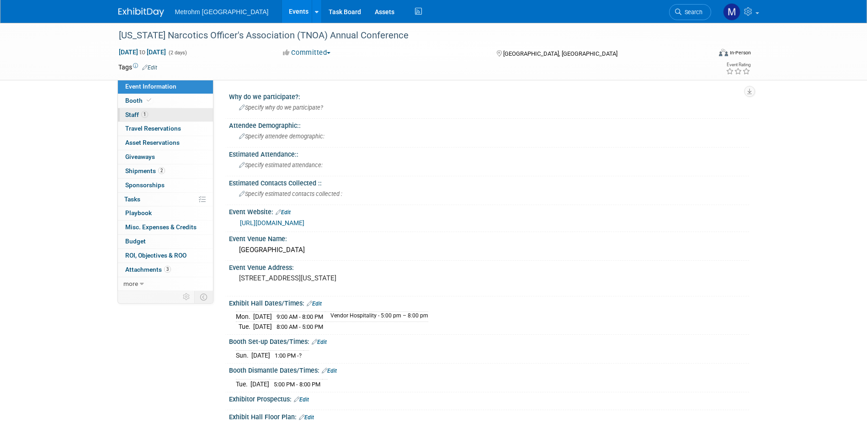
click at [175, 117] on link "1 Staff 1" at bounding box center [165, 115] width 95 height 14
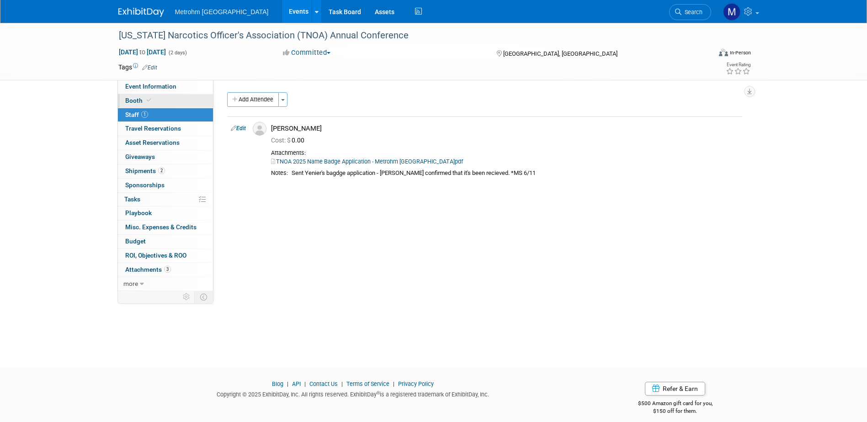
click at [169, 98] on link "Booth" at bounding box center [165, 101] width 95 height 14
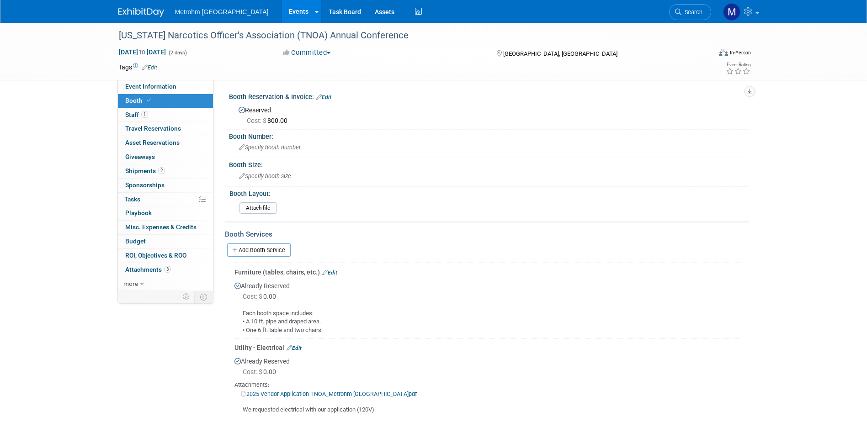
click at [324, 96] on link "Edit" at bounding box center [323, 97] width 15 height 6
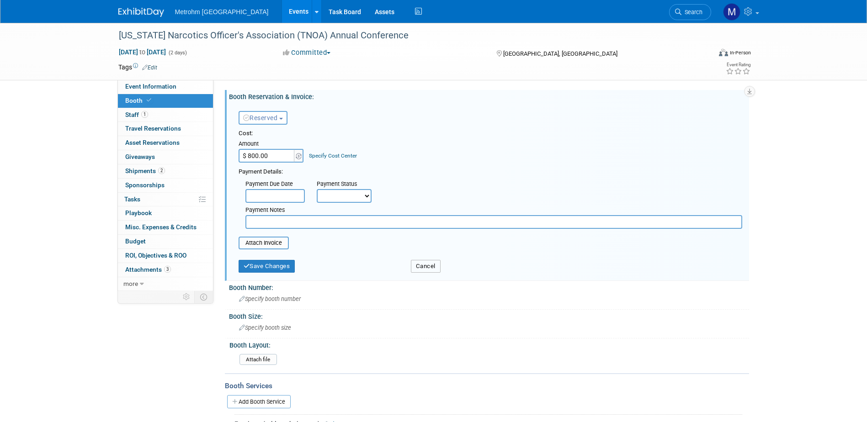
click at [433, 266] on button "Cancel" at bounding box center [426, 266] width 30 height 13
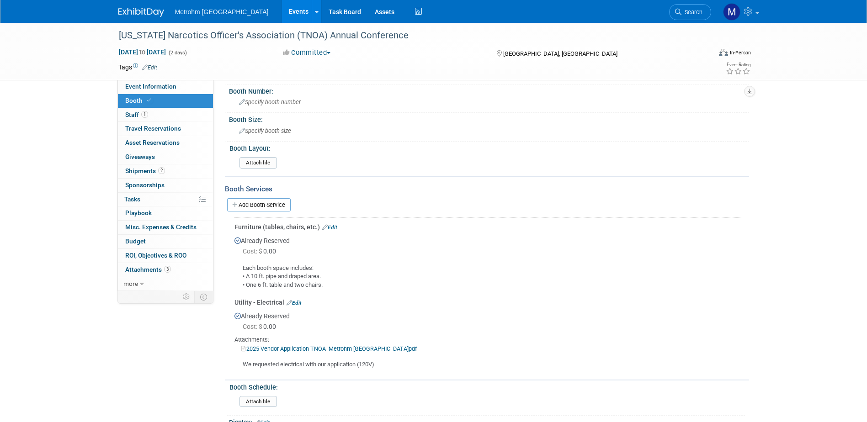
scroll to position [46, 0]
click at [170, 172] on link "2 Shipments 2" at bounding box center [165, 172] width 95 height 14
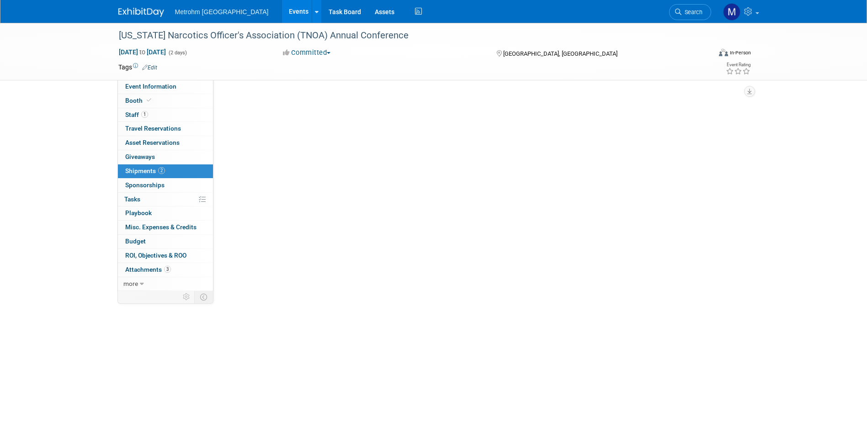
scroll to position [0, 0]
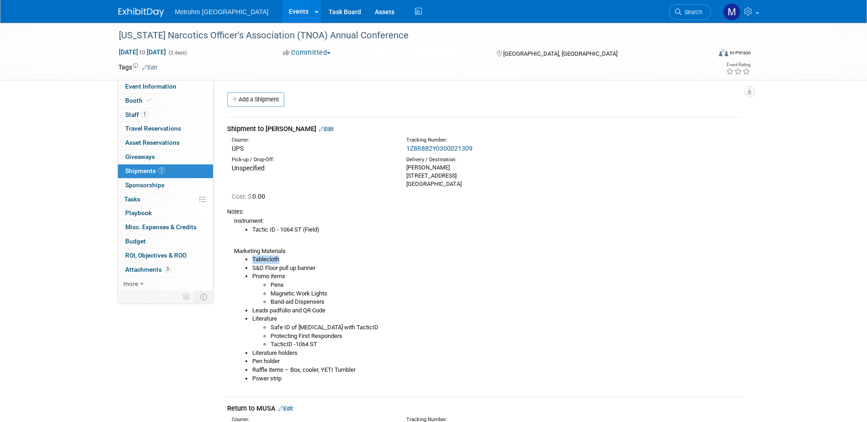
drag, startPoint x: 288, startPoint y: 258, endPoint x: 250, endPoint y: 263, distance: 38.7
click at [250, 263] on ul "Tablecloth S&D Floor pull up banner Promo items Pens Magnetic Work Lights Band-…" at bounding box center [488, 320] width 508 height 128
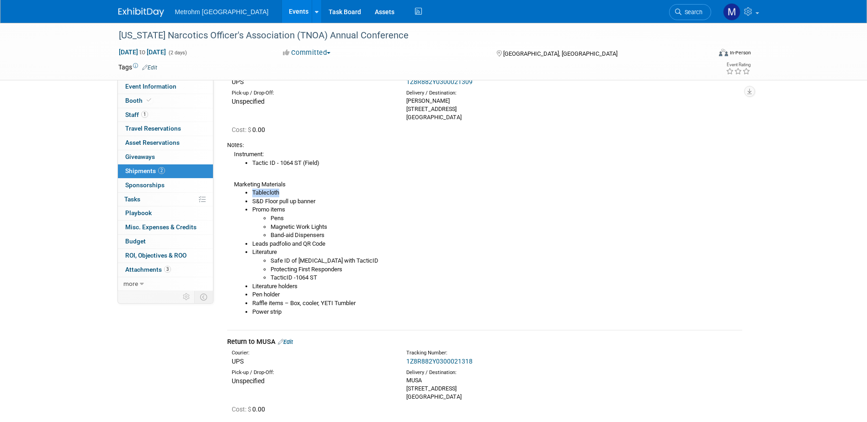
scroll to position [46, 0]
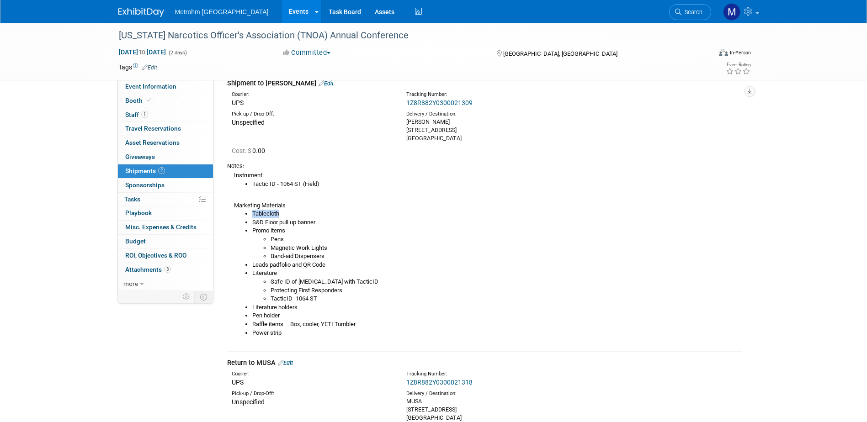
click at [138, 16] on img at bounding box center [141, 12] width 46 height 9
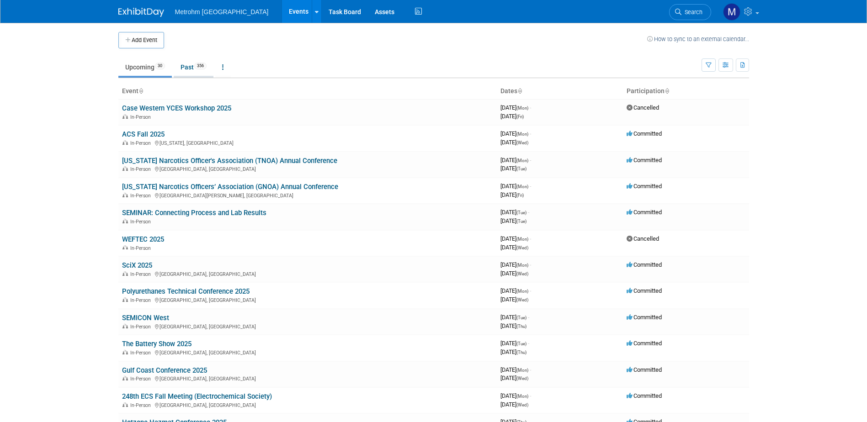
click at [201, 67] on span "356" at bounding box center [200, 66] width 12 height 7
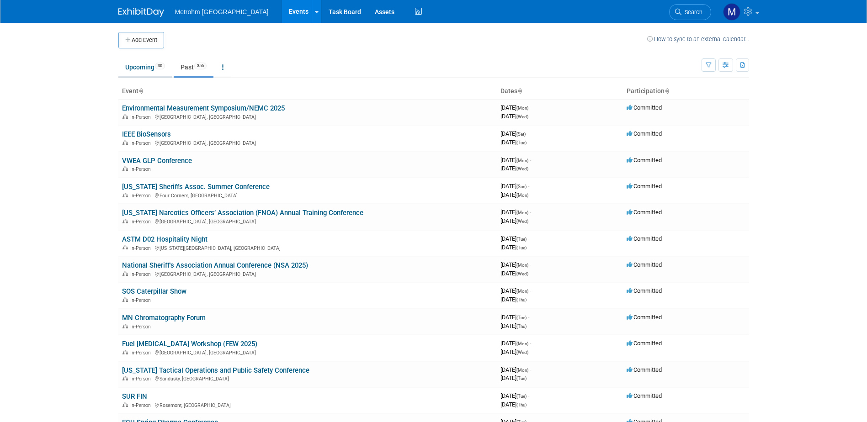
click at [130, 75] on link "Upcoming 30" at bounding box center [144, 67] width 53 height 17
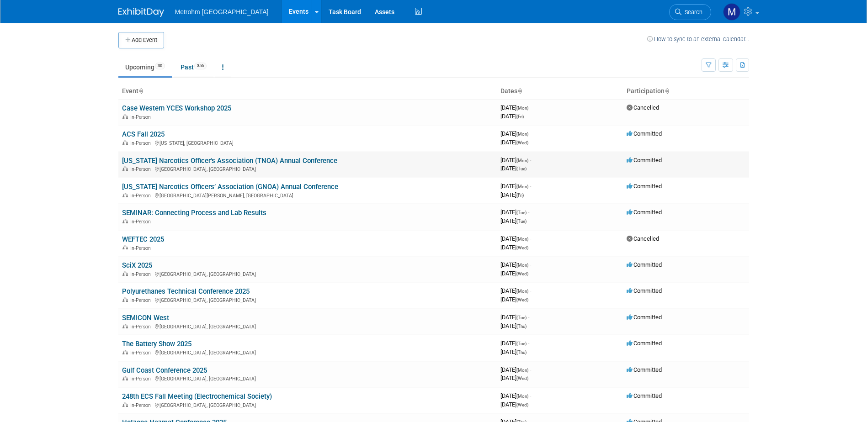
click at [133, 158] on link "[US_STATE] Narcotics Officer's Association (TNOA) Annual Conference" at bounding box center [229, 161] width 215 height 8
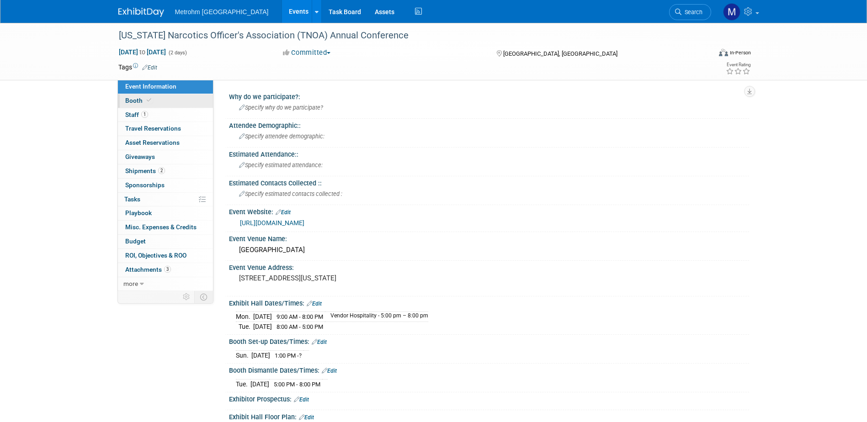
click at [158, 101] on link "Booth" at bounding box center [165, 101] width 95 height 14
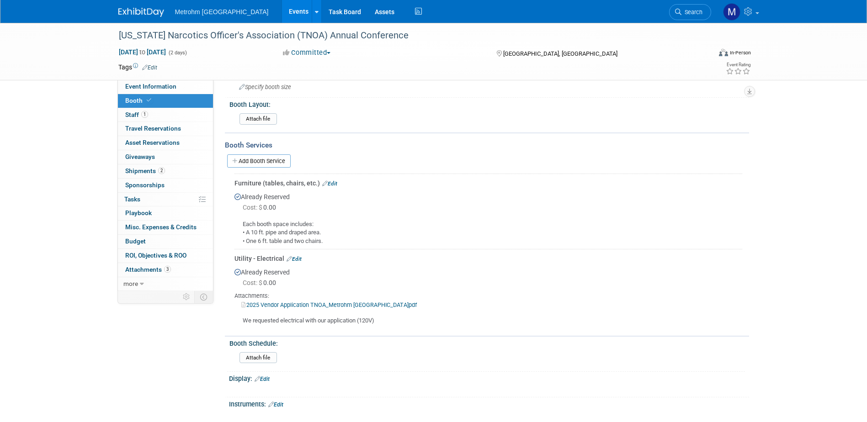
scroll to position [91, 0]
click at [321, 304] on link "2025 Vendor Application TNOA_Metrohm USA.pdf" at bounding box center [329, 302] width 176 height 7
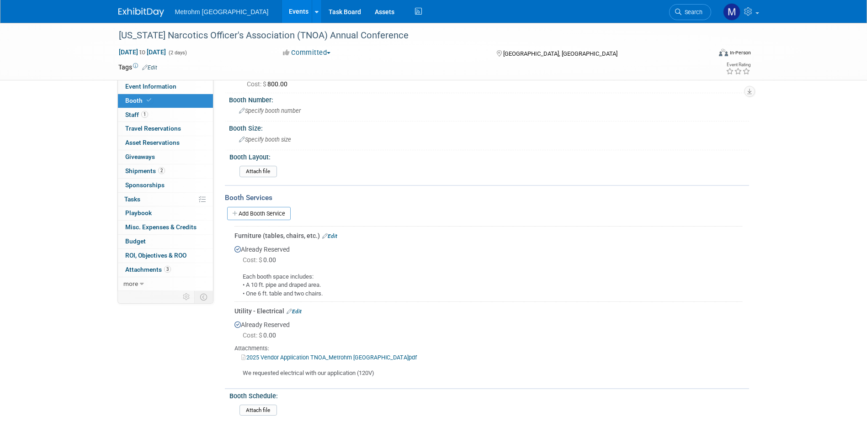
scroll to position [0, 0]
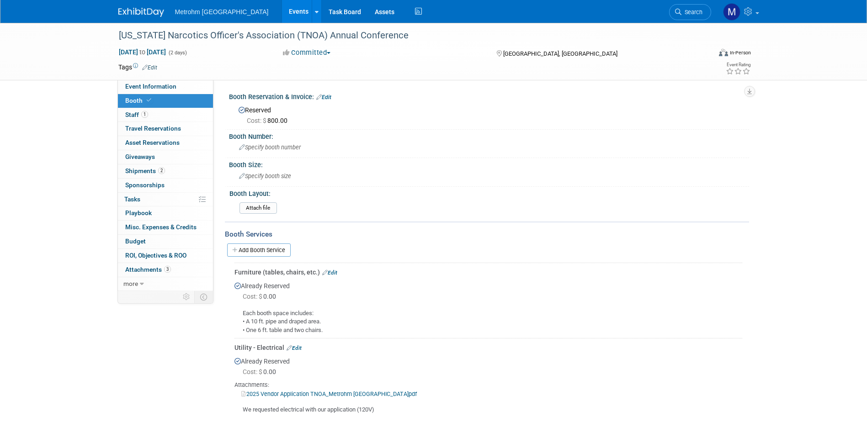
click at [328, 94] on link "Edit" at bounding box center [323, 97] width 15 height 6
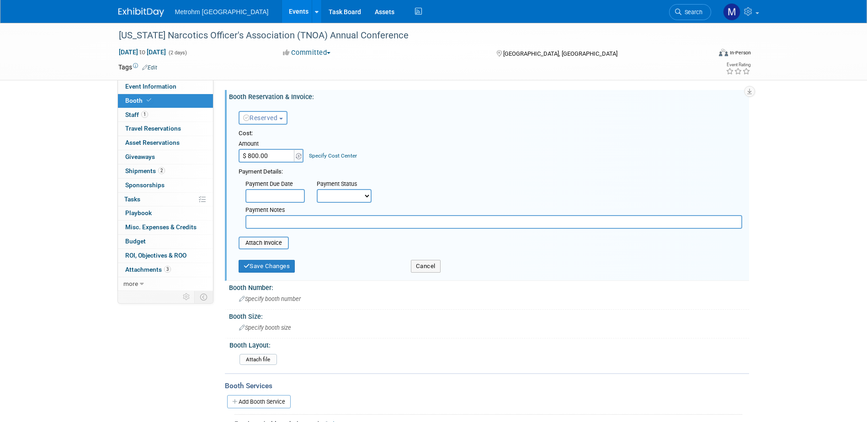
click at [443, 267] on div "Cancel" at bounding box center [468, 263] width 129 height 19
click at [441, 267] on div "Cancel" at bounding box center [468, 263] width 129 height 19
click at [433, 267] on button "Cancel" at bounding box center [426, 266] width 30 height 13
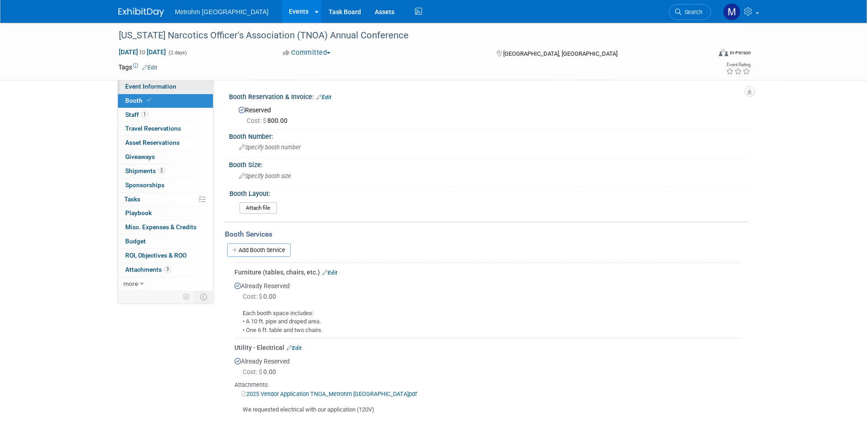
click at [149, 90] on link "Event Information" at bounding box center [165, 87] width 95 height 14
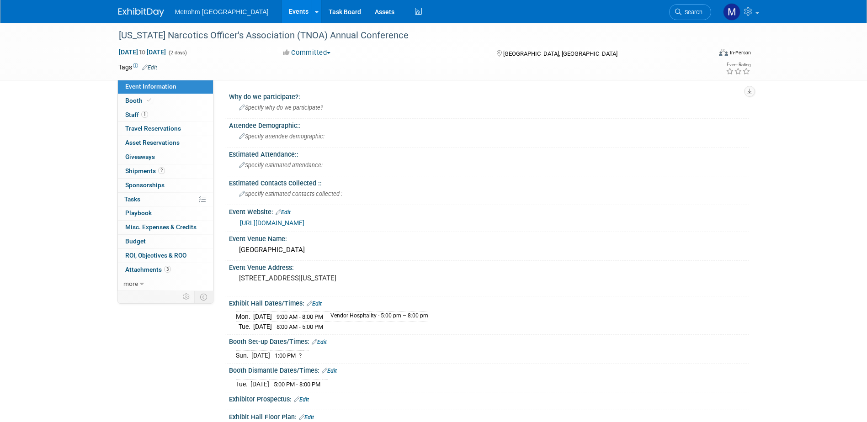
click at [148, 12] on img at bounding box center [141, 12] width 46 height 9
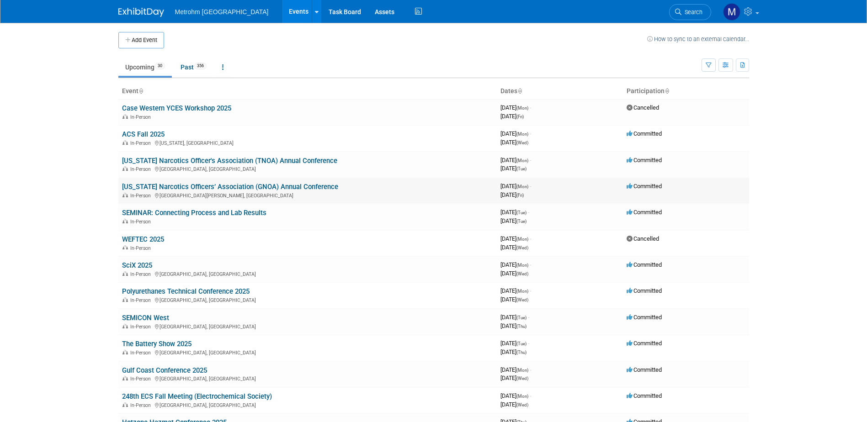
click at [181, 186] on link "[US_STATE] Narcotics Officers’ Association (GNOA) Annual Conference" at bounding box center [230, 187] width 216 height 8
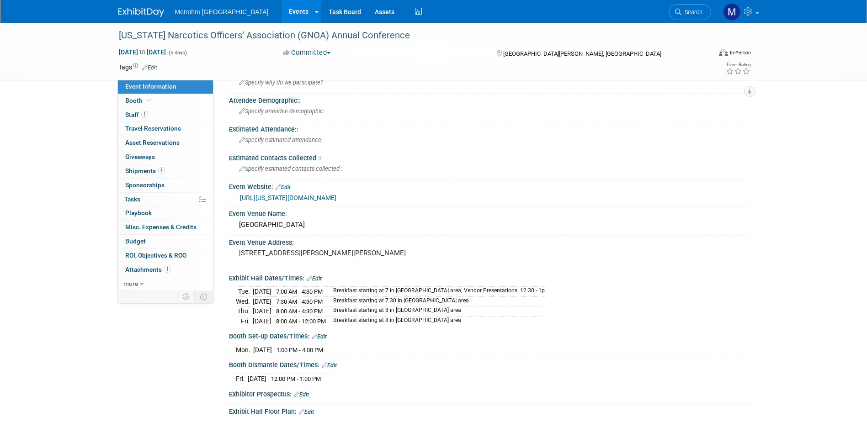
scroll to position [46, 0]
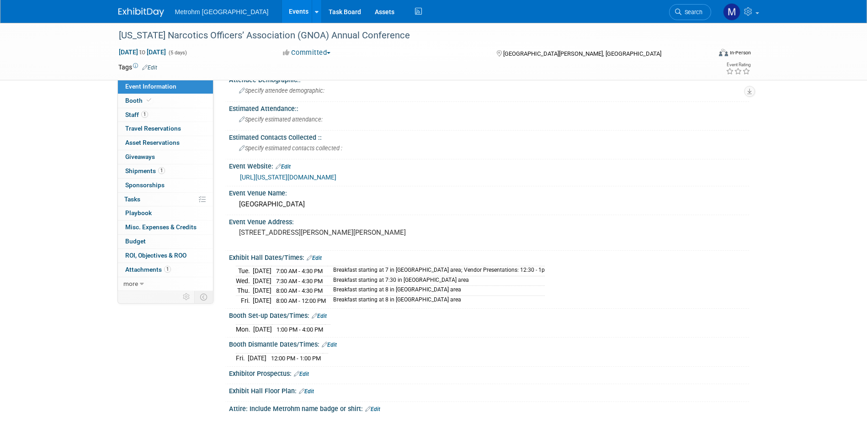
click at [151, 13] on img at bounding box center [141, 12] width 46 height 9
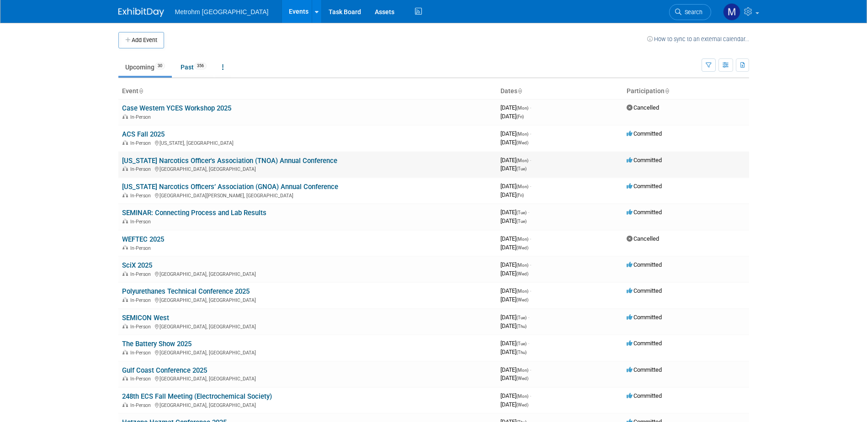
click at [154, 164] on link "[US_STATE] Narcotics Officer's Association (TNOA) Annual Conference" at bounding box center [229, 161] width 215 height 8
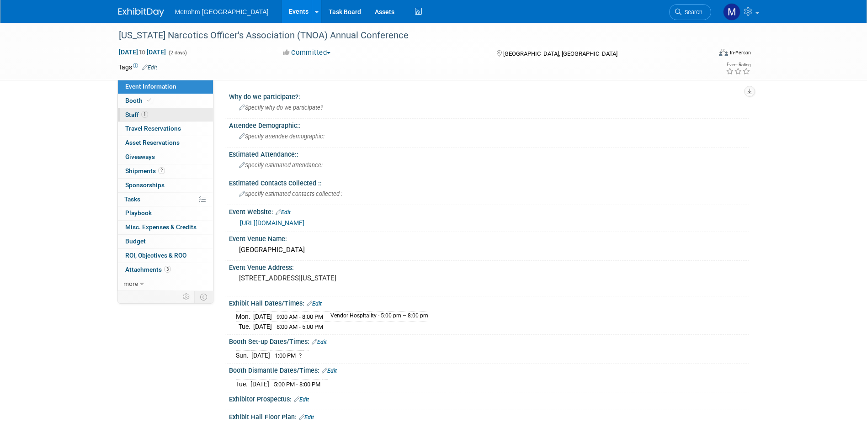
click at [160, 114] on link "1 Staff 1" at bounding box center [165, 115] width 95 height 14
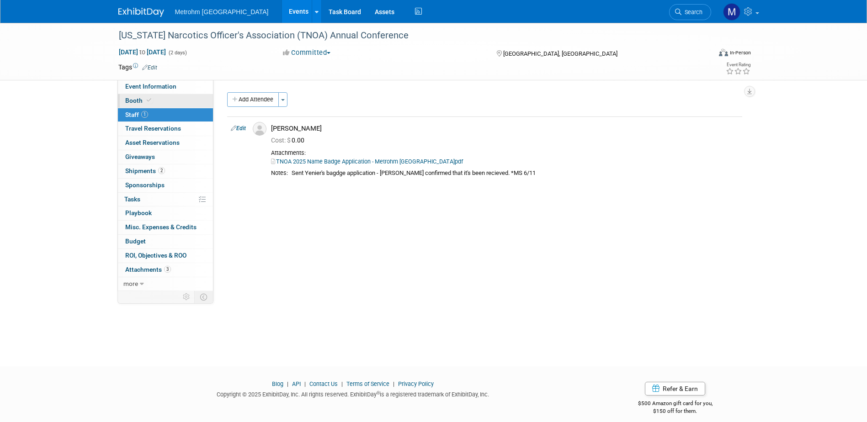
click at [157, 106] on link "Booth" at bounding box center [165, 101] width 95 height 14
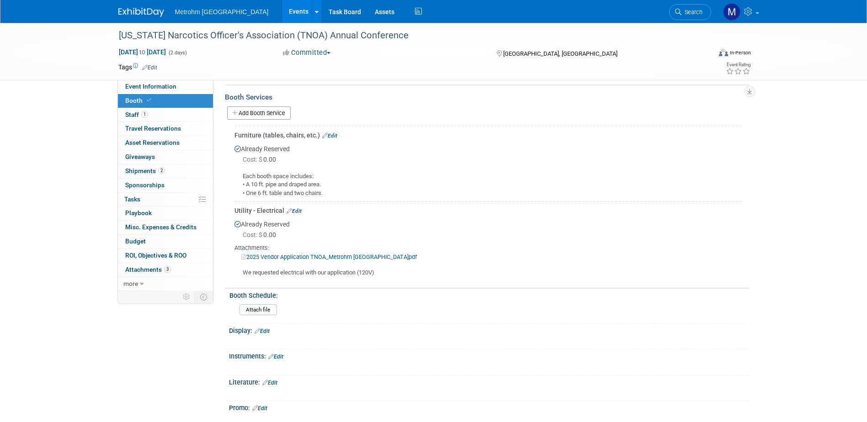
scroll to position [91, 0]
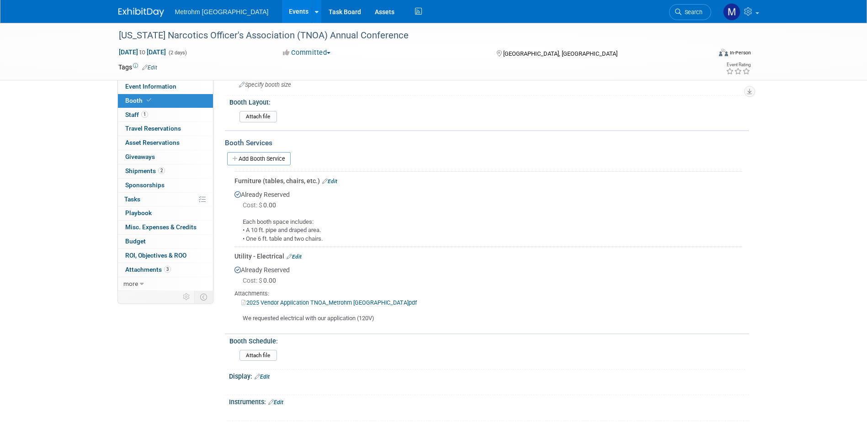
click at [339, 303] on link "2025 Vendor Application TNOA_Metrohm USA.pdf" at bounding box center [329, 302] width 176 height 7
click at [133, 12] on img at bounding box center [141, 12] width 46 height 9
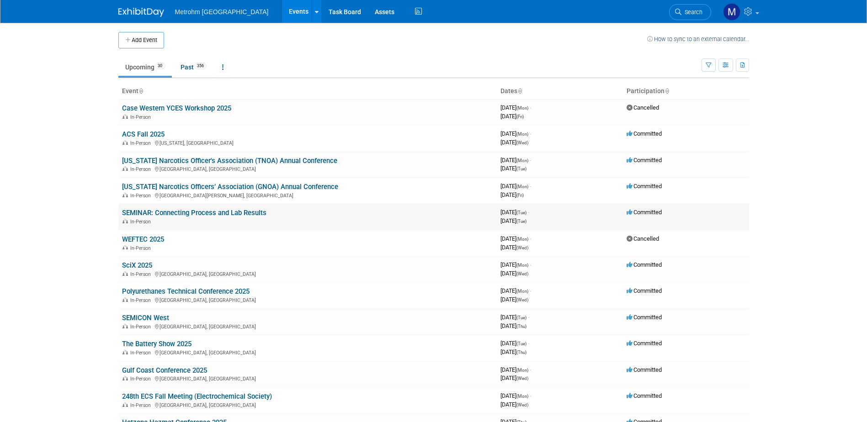
click at [223, 217] on link "SEMINAR: Connecting Process and Lab Results" at bounding box center [194, 213] width 144 height 8
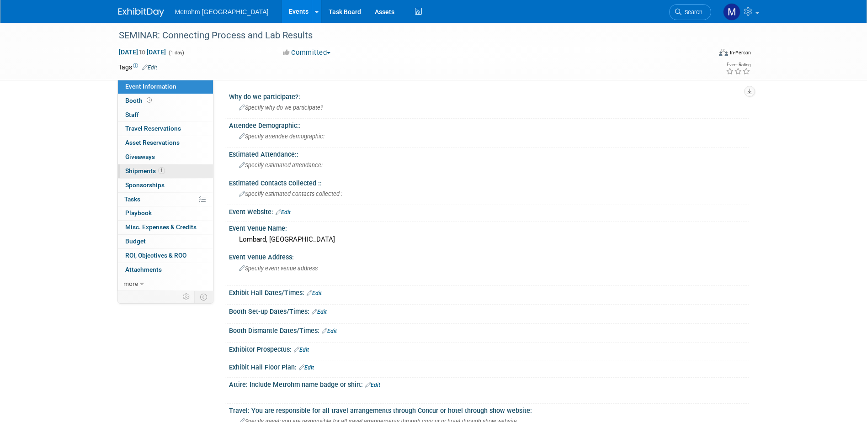
click at [175, 175] on link "1 Shipments 1" at bounding box center [165, 172] width 95 height 14
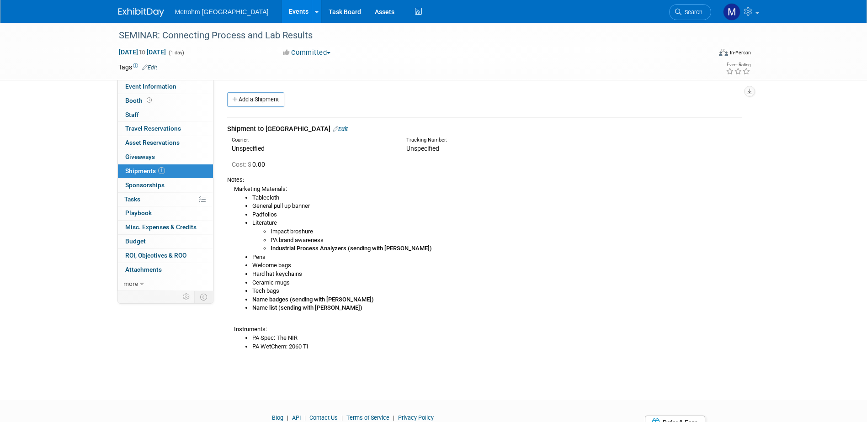
scroll to position [42, 0]
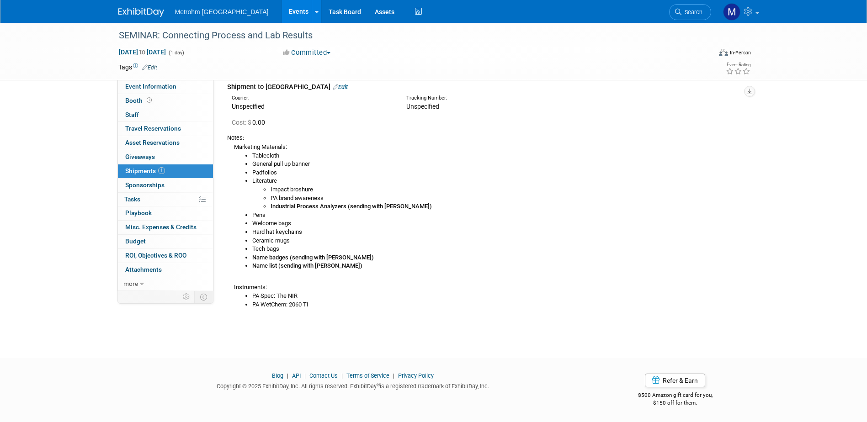
click at [333, 85] on link "Edit" at bounding box center [340, 87] width 15 height 7
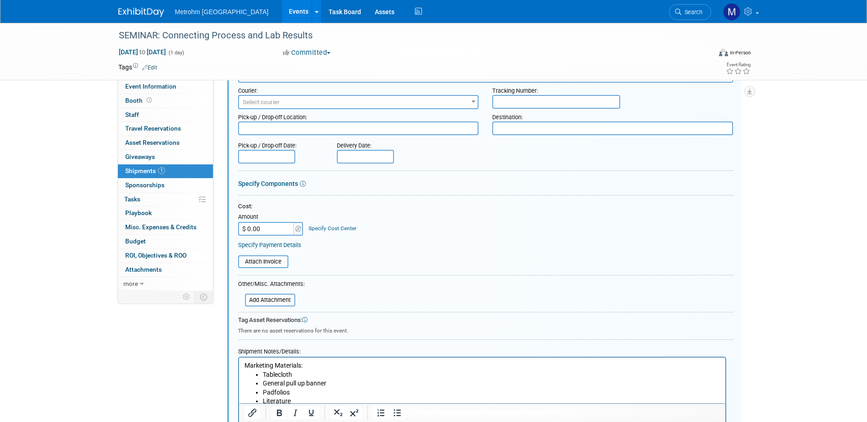
scroll to position [197, 0]
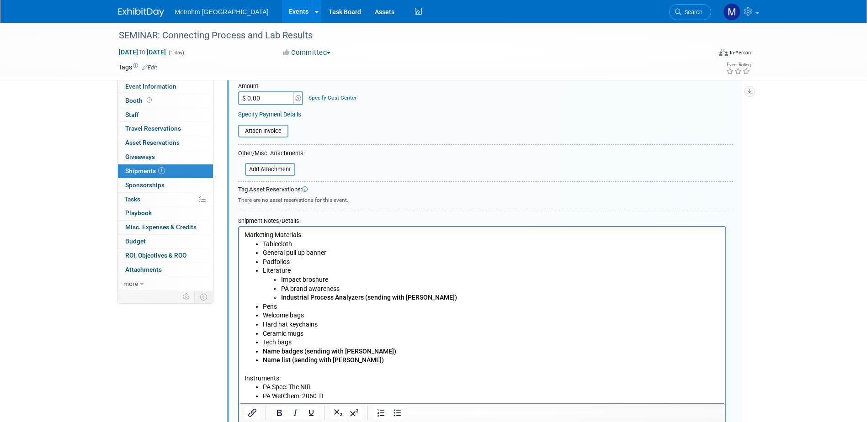
click at [315, 279] on li "Impact broshure" at bounding box center [500, 280] width 439 height 9
click at [315, 279] on li "Impact broschure" at bounding box center [500, 280] width 439 height 9
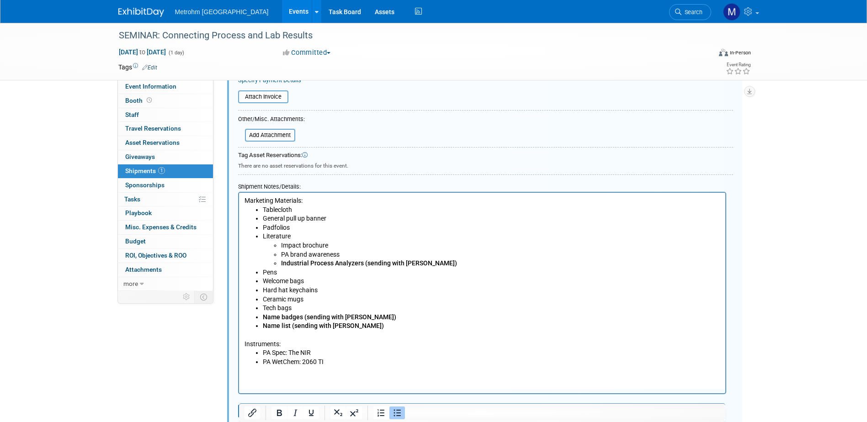
scroll to position [288, 0]
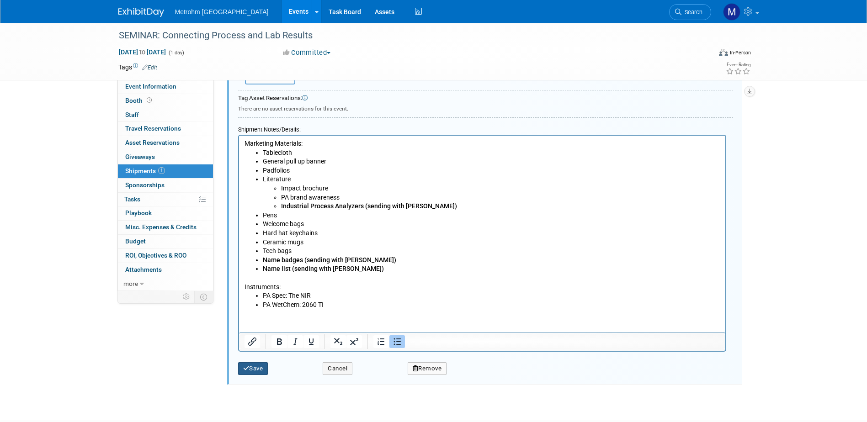
click at [242, 370] on button "Save" at bounding box center [253, 368] width 30 height 13
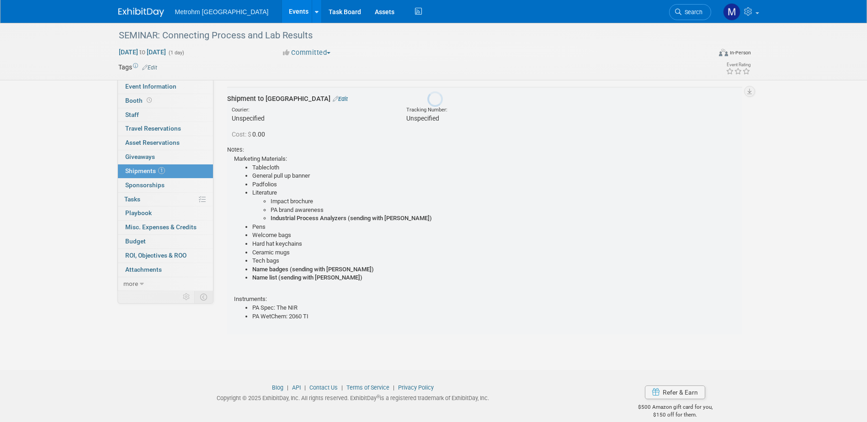
scroll to position [14, 0]
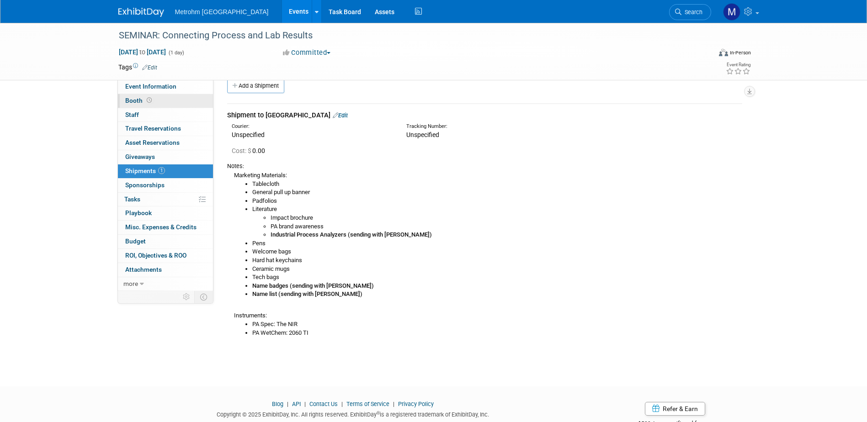
click at [158, 99] on link "Booth" at bounding box center [165, 101] width 95 height 14
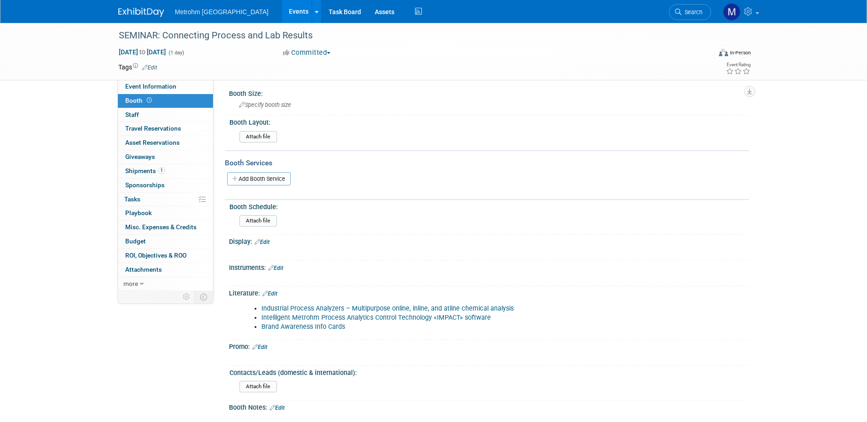
scroll to position [137, 0]
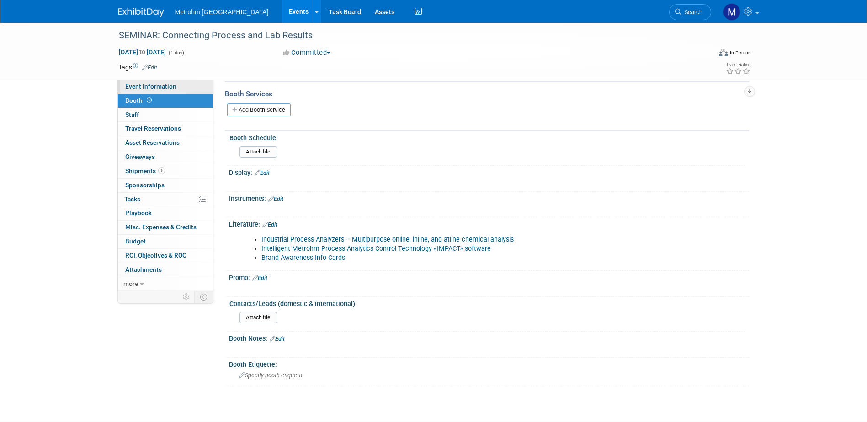
click at [170, 91] on link "Event Information" at bounding box center [165, 87] width 95 height 14
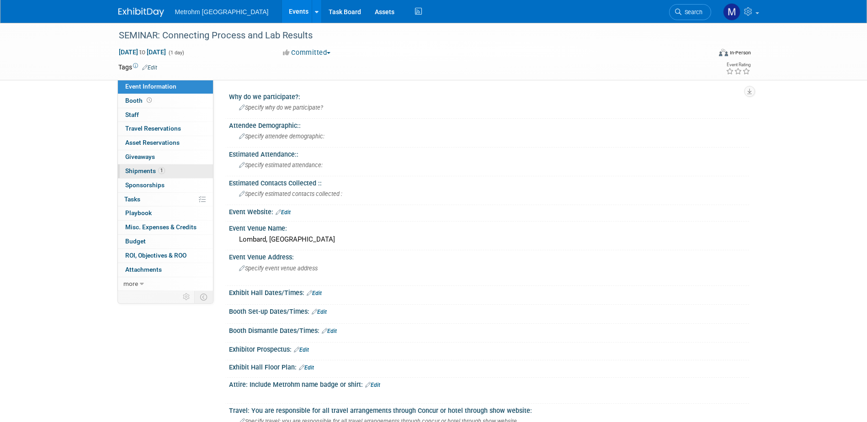
click at [146, 171] on span "Shipments 1" at bounding box center [145, 170] width 40 height 7
